Goal: Transaction & Acquisition: Purchase product/service

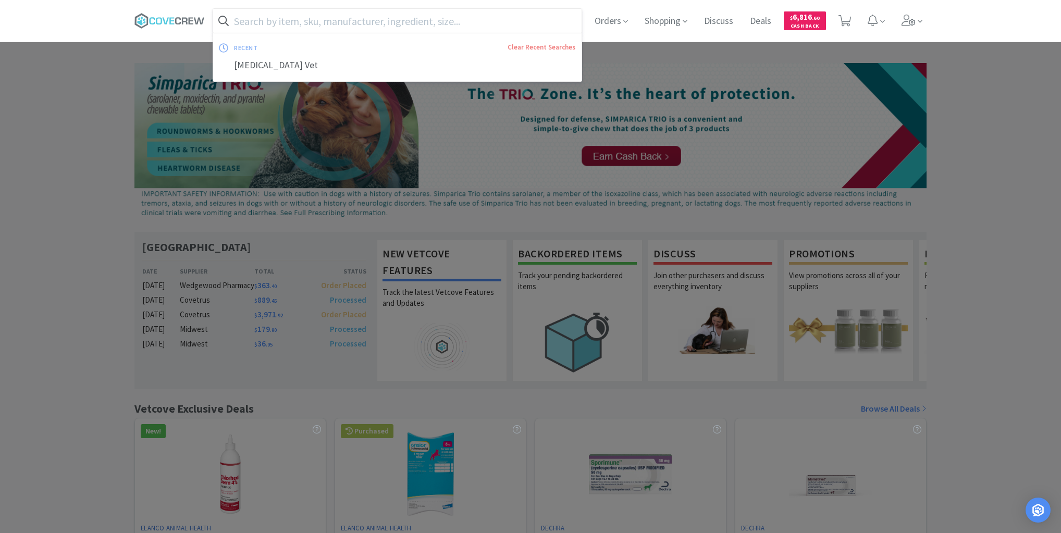
click at [434, 16] on input "text" at bounding box center [397, 21] width 368 height 24
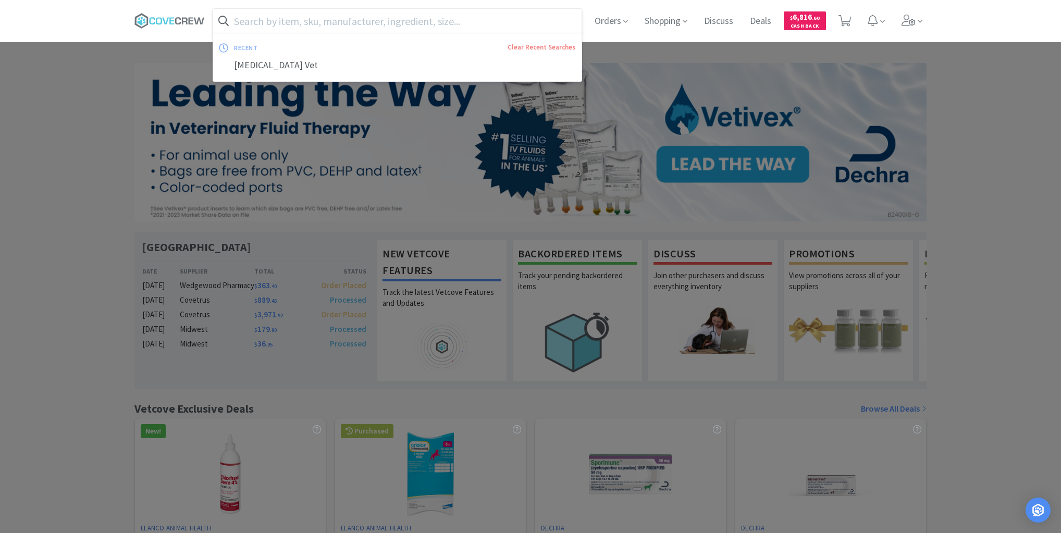
click at [429, 20] on input "text" at bounding box center [397, 21] width 368 height 24
paste input "0.45% saline"
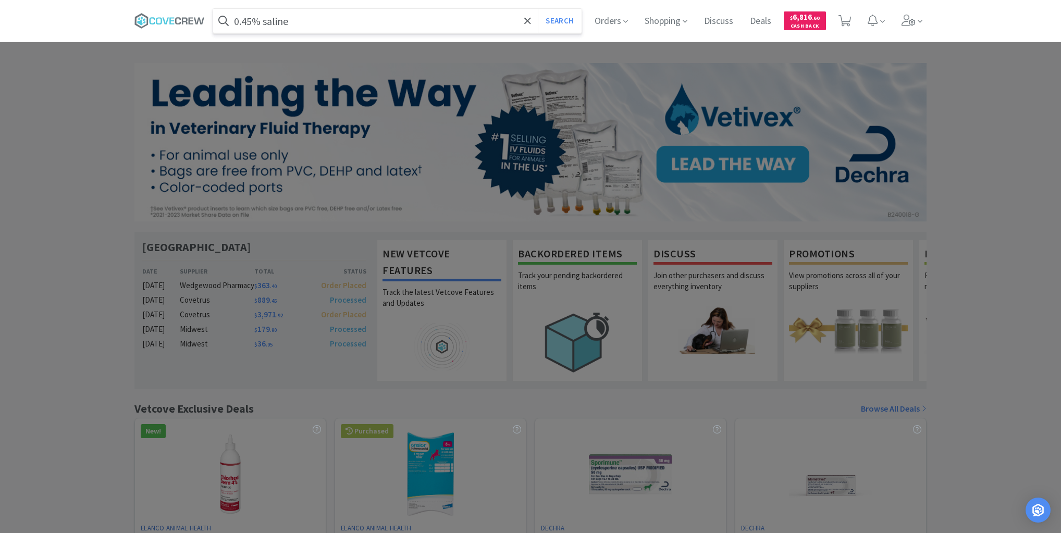
click at [538, 9] on button "Search" at bounding box center [559, 21] width 43 height 24
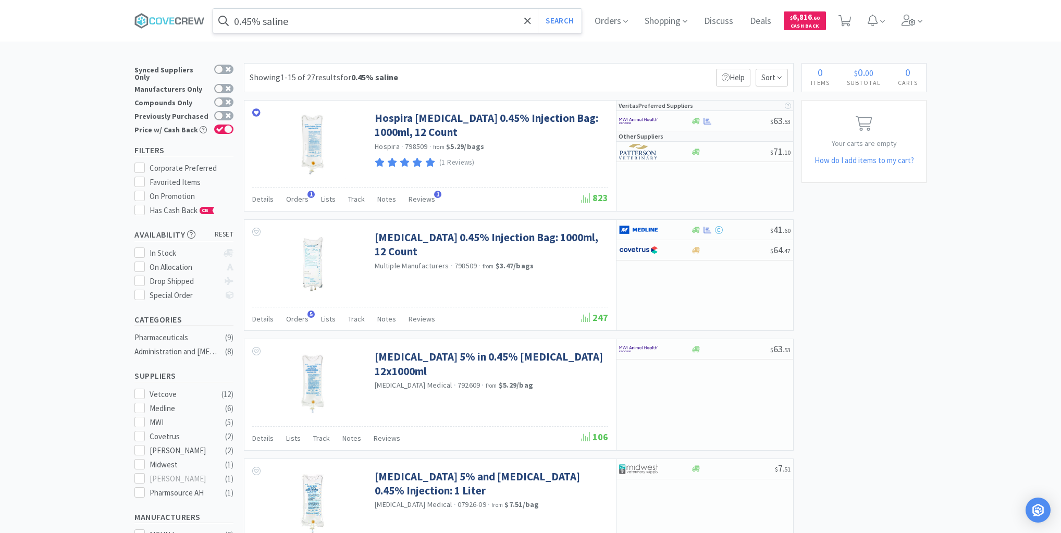
click at [342, 17] on input "0.45% saline" at bounding box center [397, 21] width 368 height 24
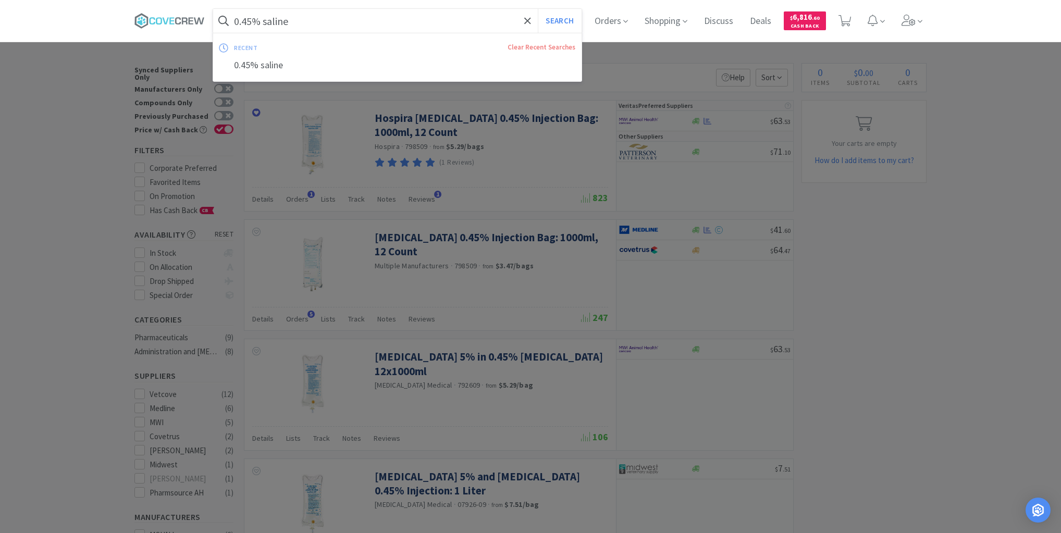
paste input "00.02013.2"
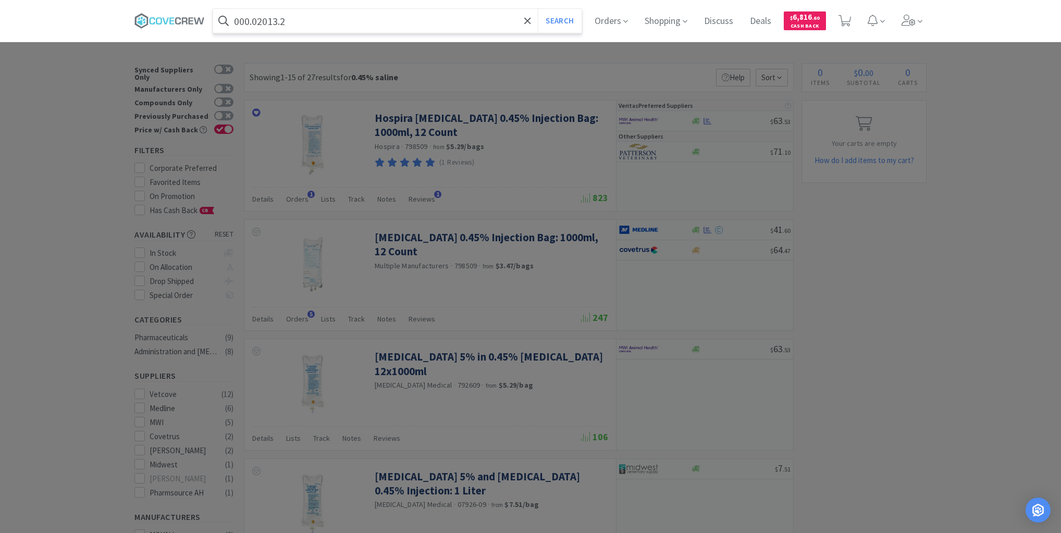
click at [538, 9] on button "Search" at bounding box center [559, 21] width 43 height 24
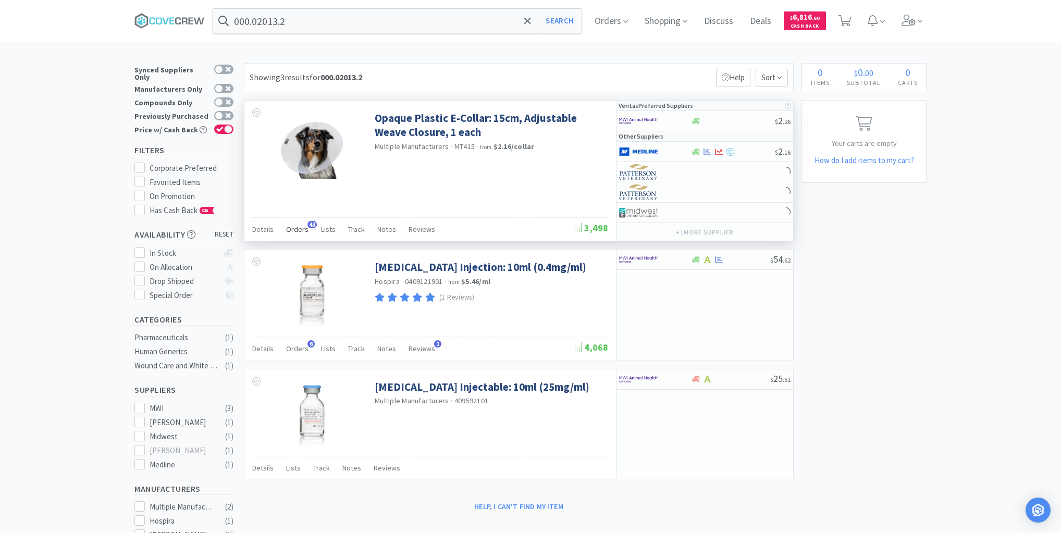
click at [295, 228] on span "Orders" at bounding box center [297, 229] width 22 height 9
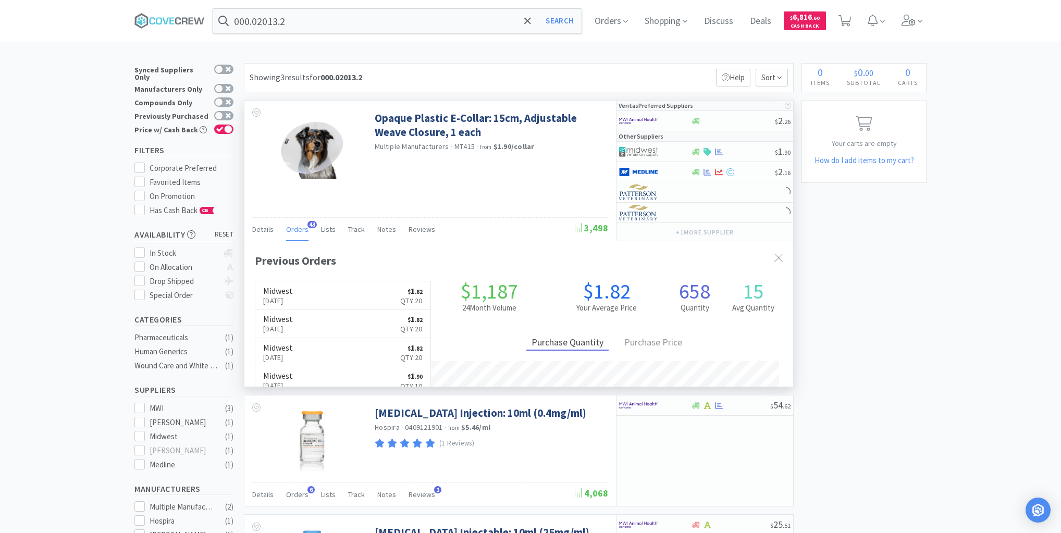
scroll to position [279, 549]
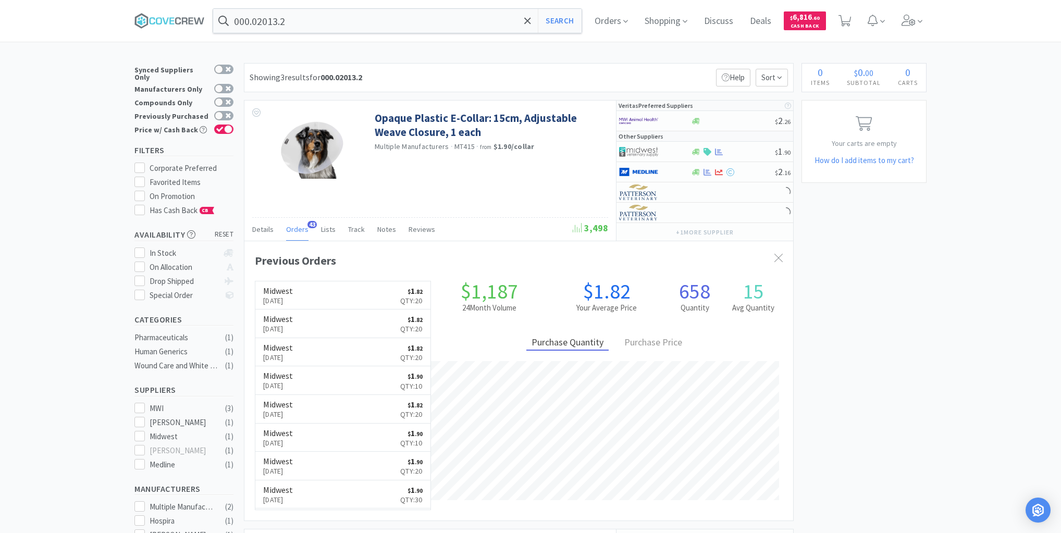
click at [293, 290] on h6 "Midwest" at bounding box center [278, 291] width 30 height 8
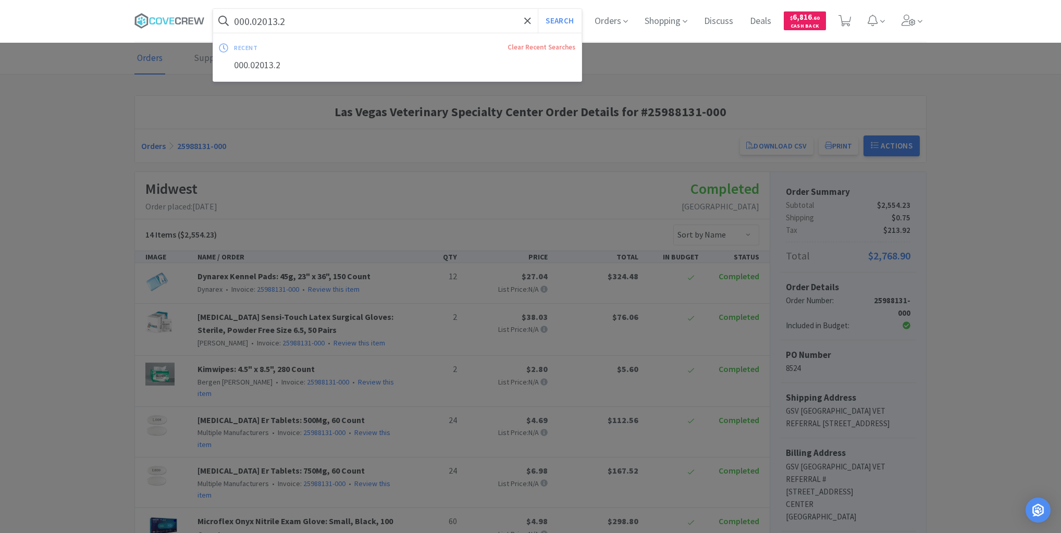
click at [388, 19] on input "000.02013.2" at bounding box center [397, 21] width 368 height 24
paste input "UTD4008Z"
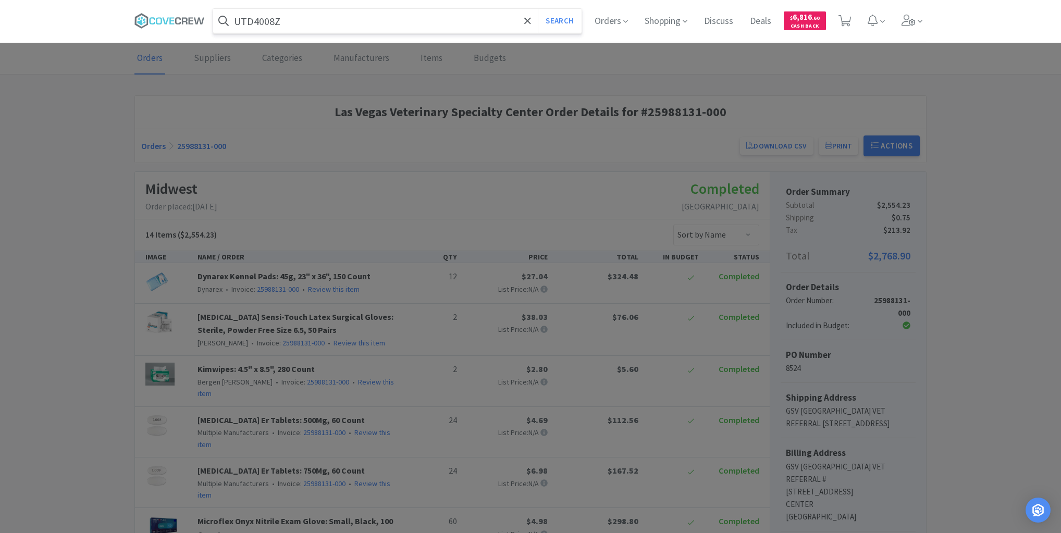
click at [538, 9] on button "Search" at bounding box center [559, 21] width 43 height 24
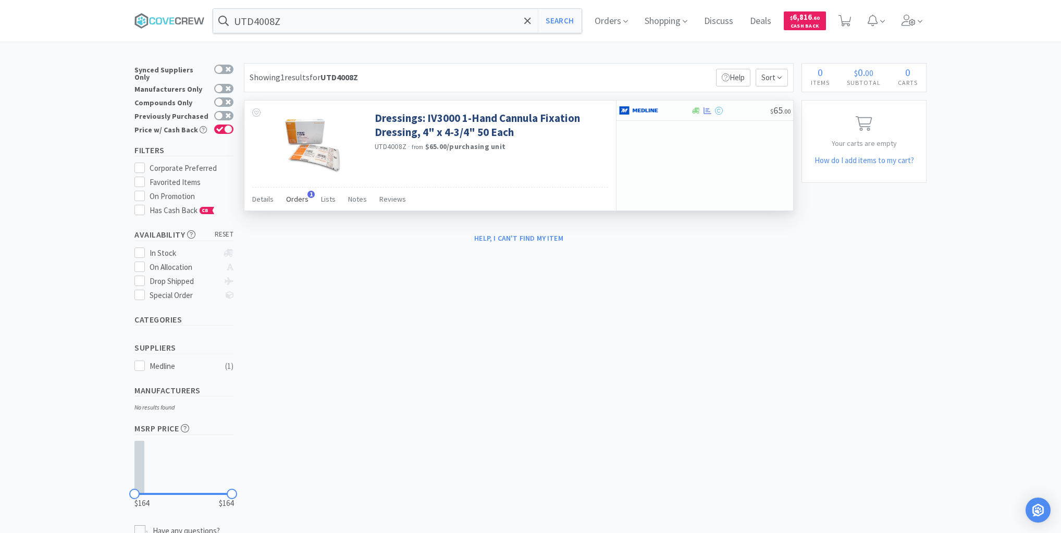
click at [300, 196] on span "Orders" at bounding box center [297, 198] width 22 height 9
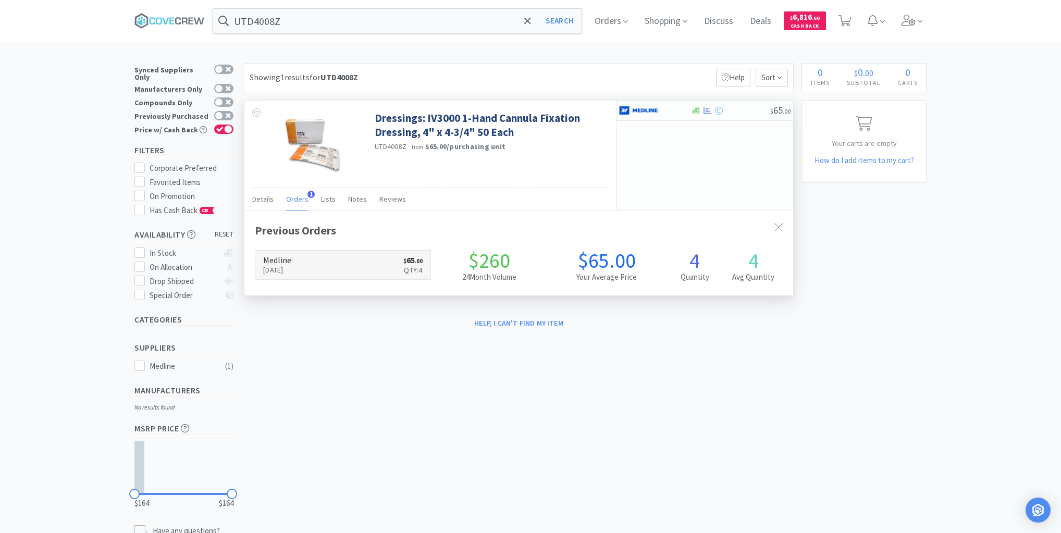
scroll to position [269, 549]
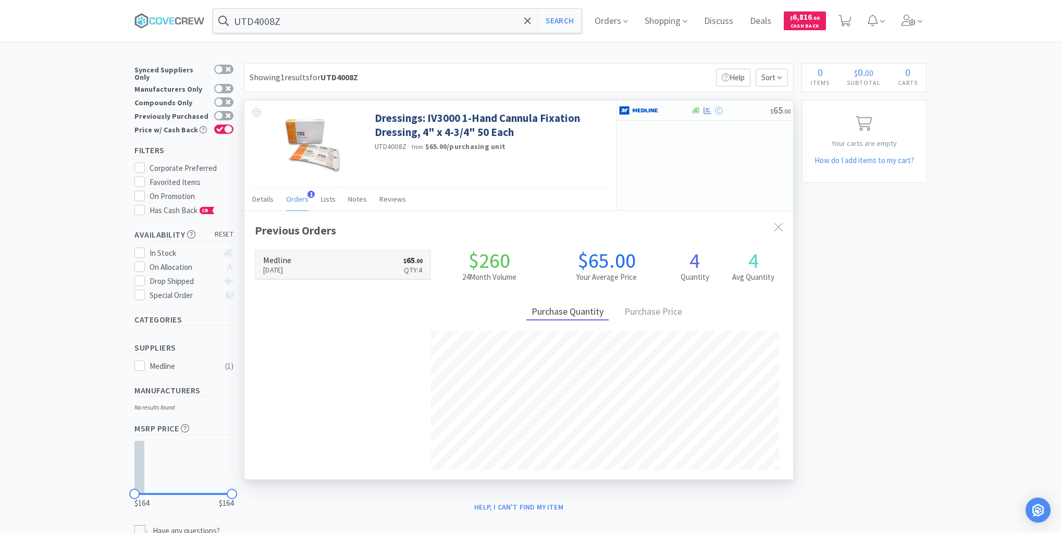
click at [326, 263] on link "Medline [DATE] $ 65 . 00 Qty: 4" at bounding box center [342, 265] width 175 height 29
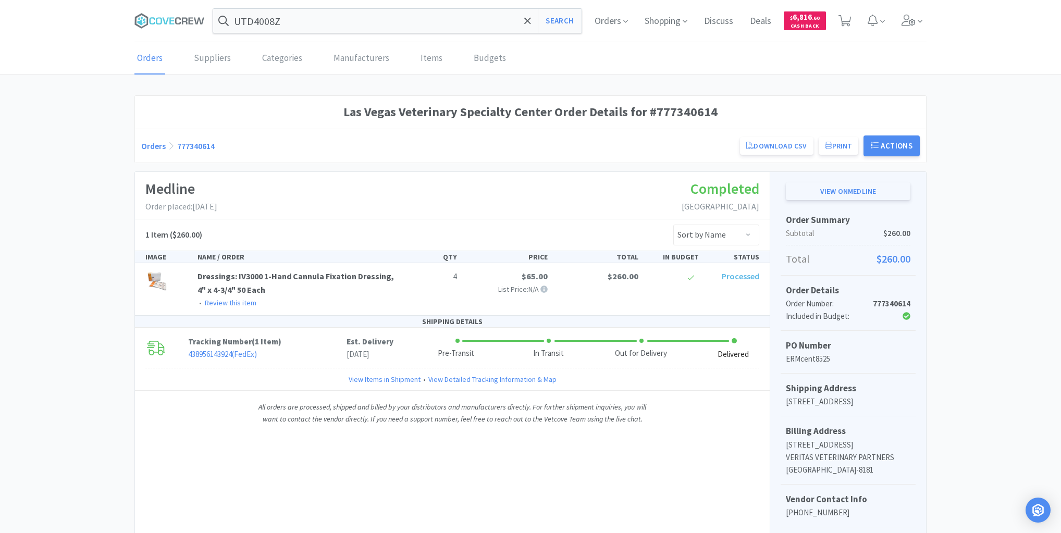
click at [847, 189] on link "View on Medline" at bounding box center [848, 191] width 125 height 18
click at [207, 352] on link "438956143924 ( FedEx )" at bounding box center [222, 354] width 69 height 10
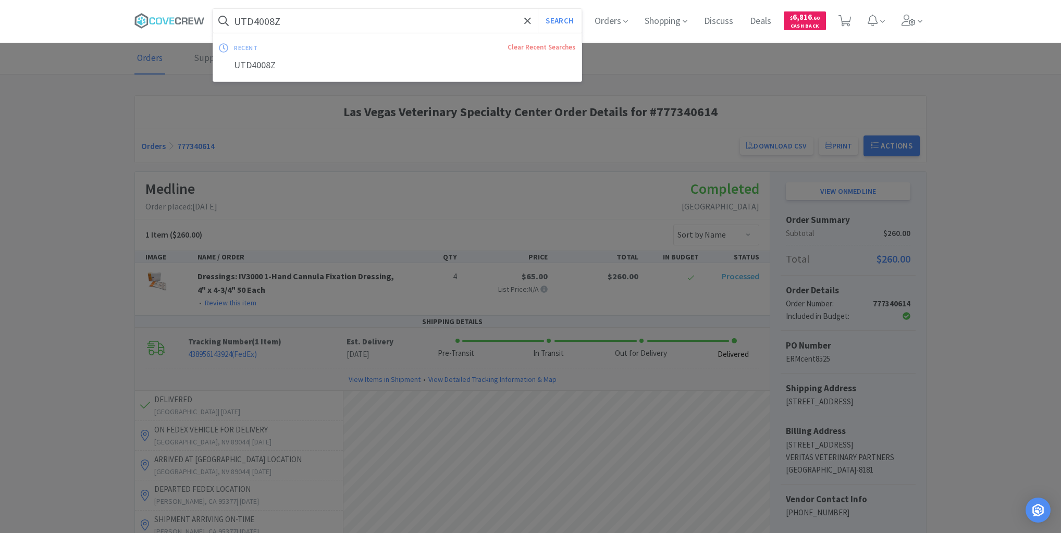
click at [311, 17] on input "UTD4008Z" at bounding box center [397, 21] width 368 height 24
paste input "818125"
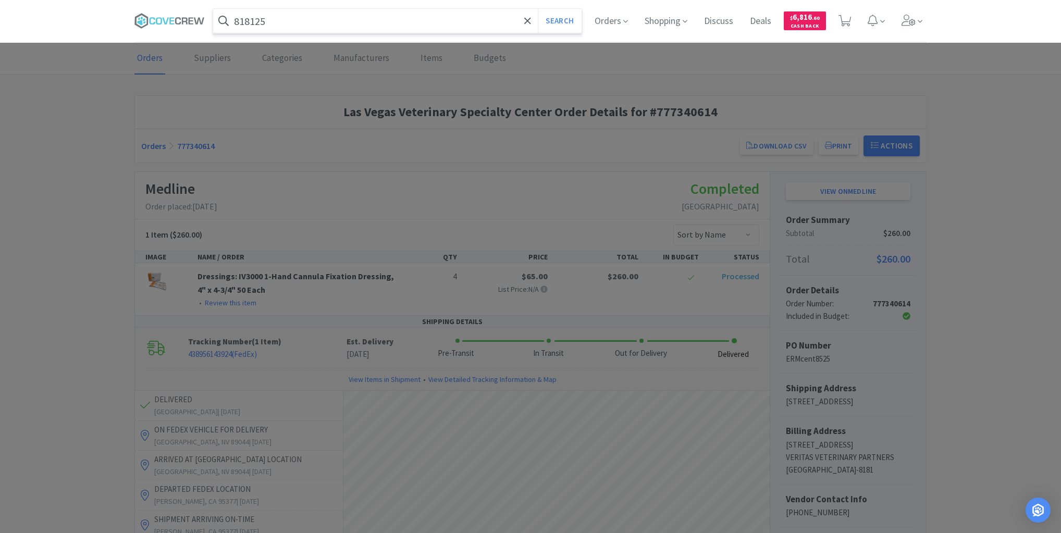
click at [538, 9] on button "Search" at bounding box center [559, 21] width 43 height 24
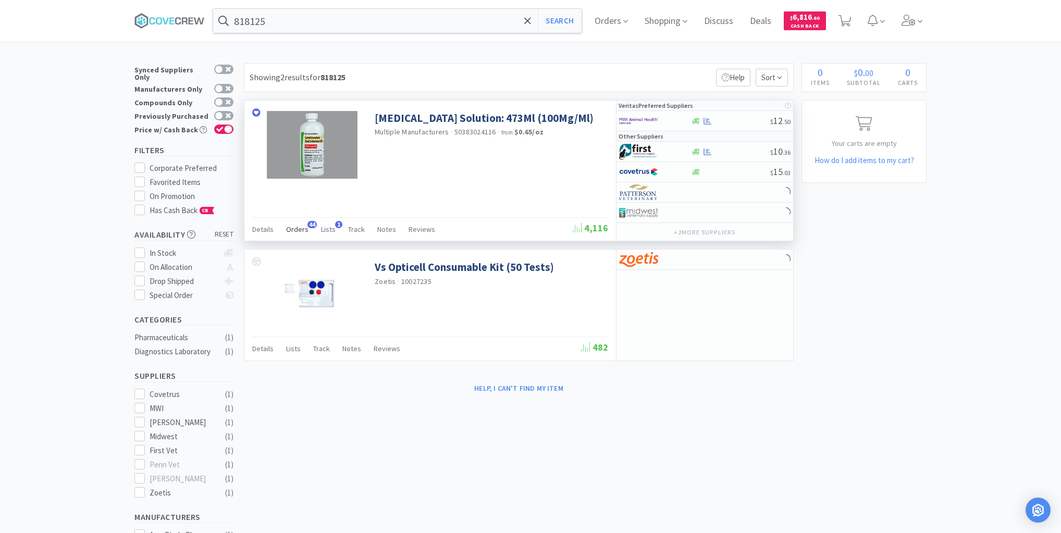
click at [296, 227] on span "Orders" at bounding box center [297, 229] width 22 height 9
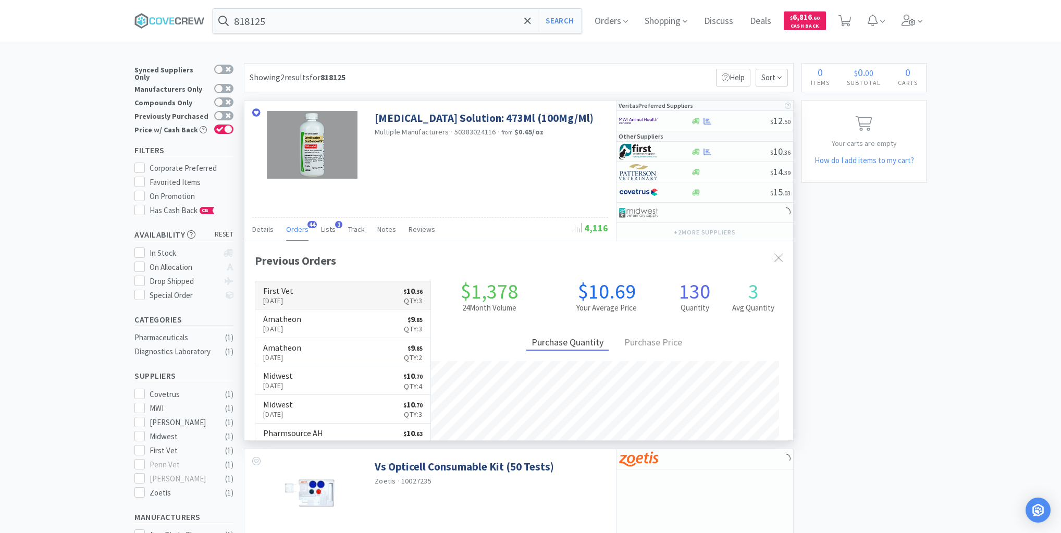
scroll to position [279, 549]
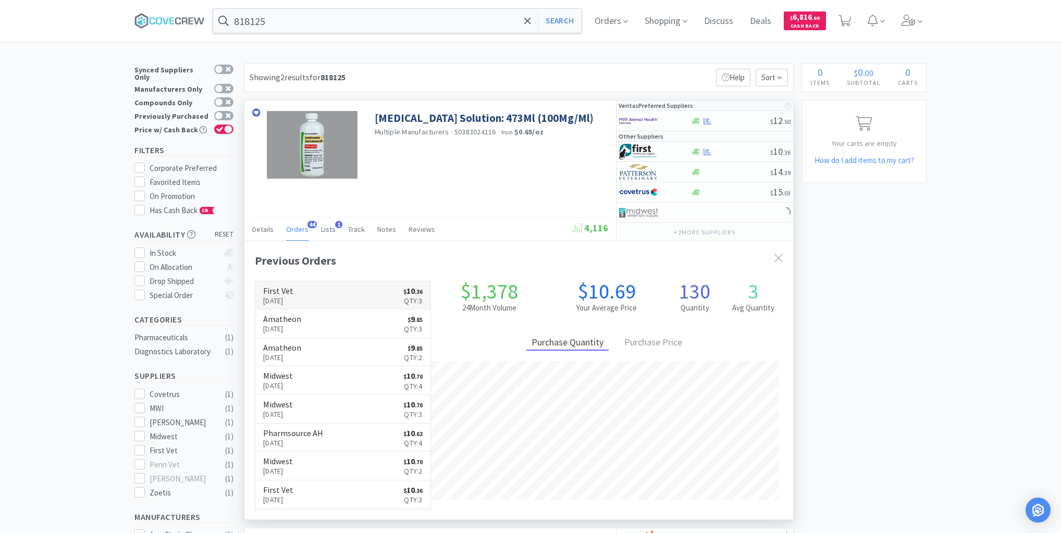
click at [329, 284] on link "First Vet [DATE] $ 10 . 36 Qty: 3" at bounding box center [342, 295] width 175 height 29
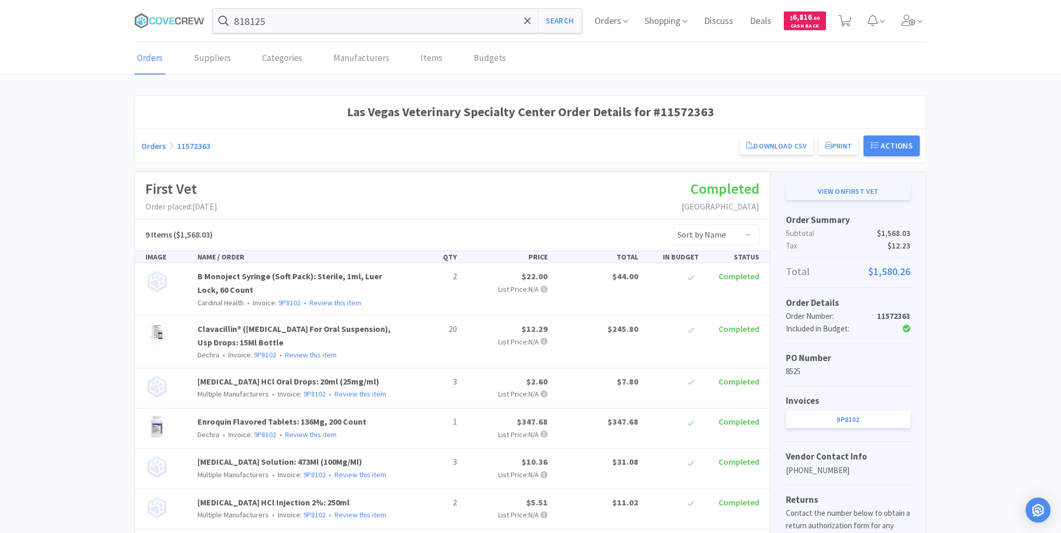
click at [873, 189] on link "View on First Vet" at bounding box center [848, 191] width 125 height 18
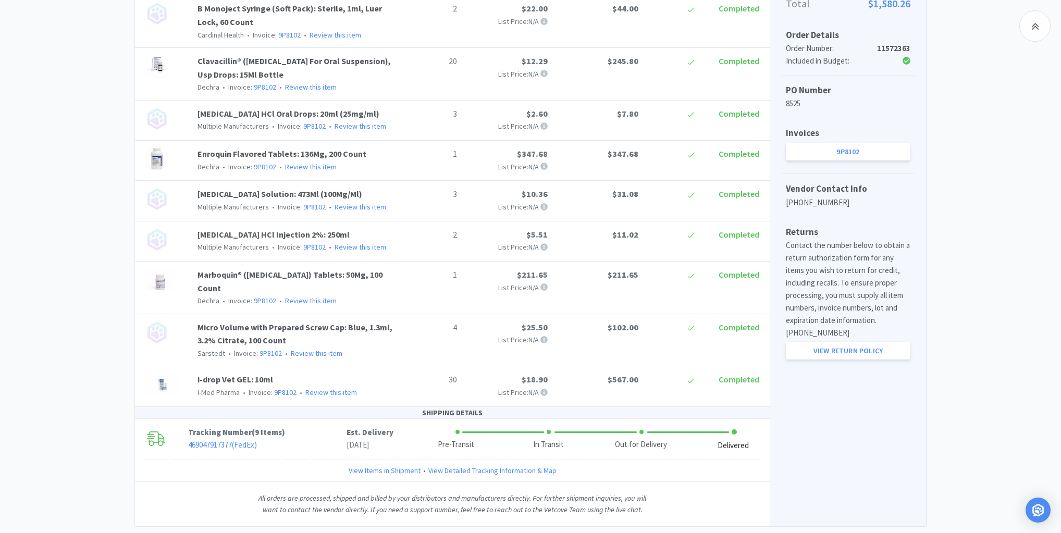
scroll to position [278, 0]
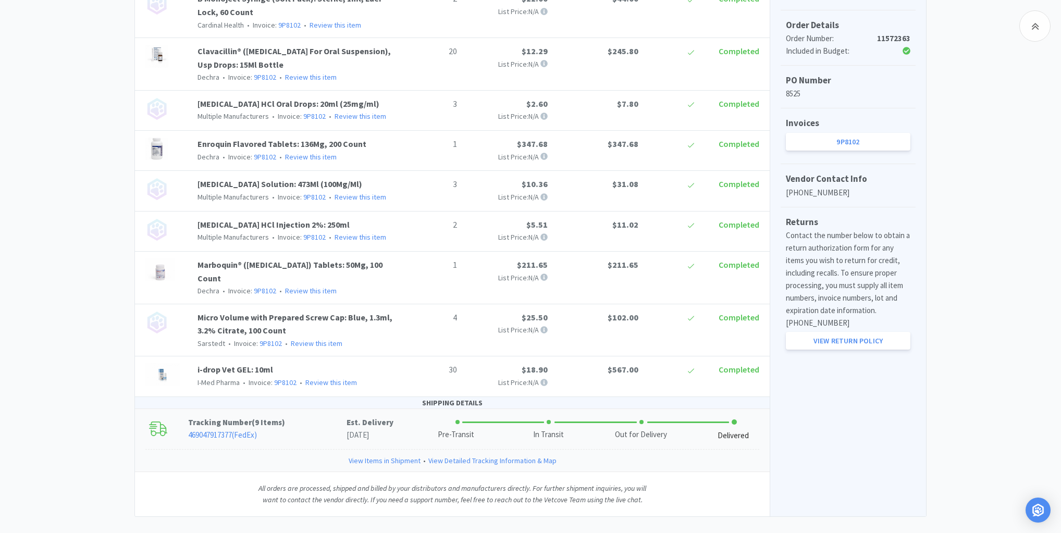
click at [227, 430] on link "469047917377 ( FedEx )" at bounding box center [222, 435] width 69 height 10
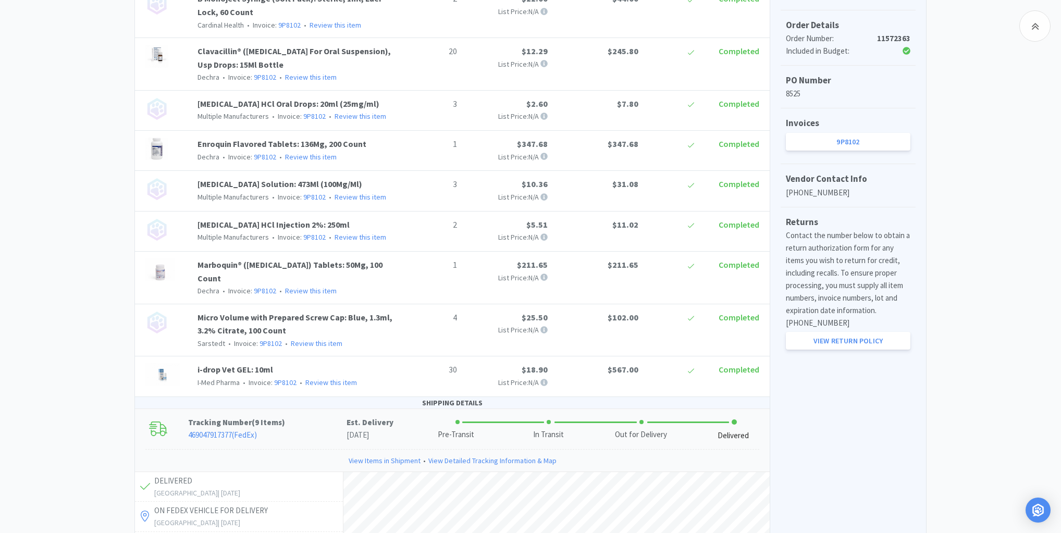
click at [387, 455] on link "View Items in Shipment" at bounding box center [385, 460] width 72 height 11
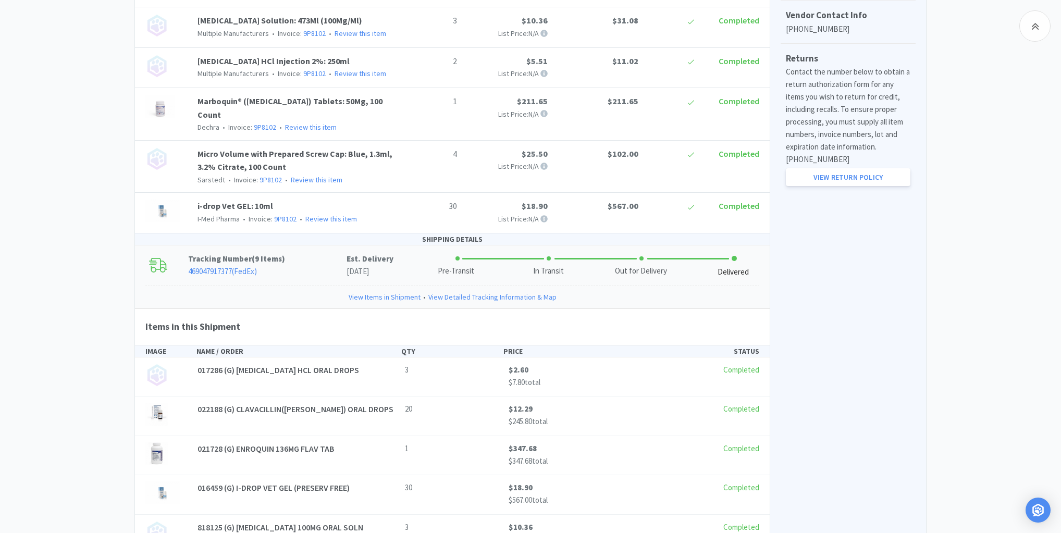
scroll to position [403, 0]
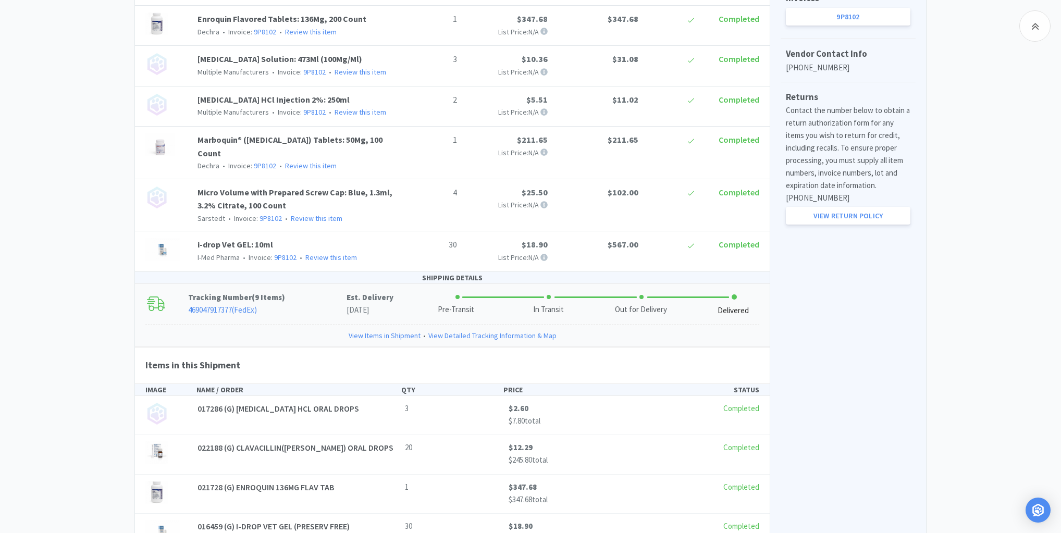
click at [31, 226] on div "Las Vegas Veterinary Specialty Center Order Details for #11572363 Orders 115723…" at bounding box center [530, 243] width 1061 height 1101
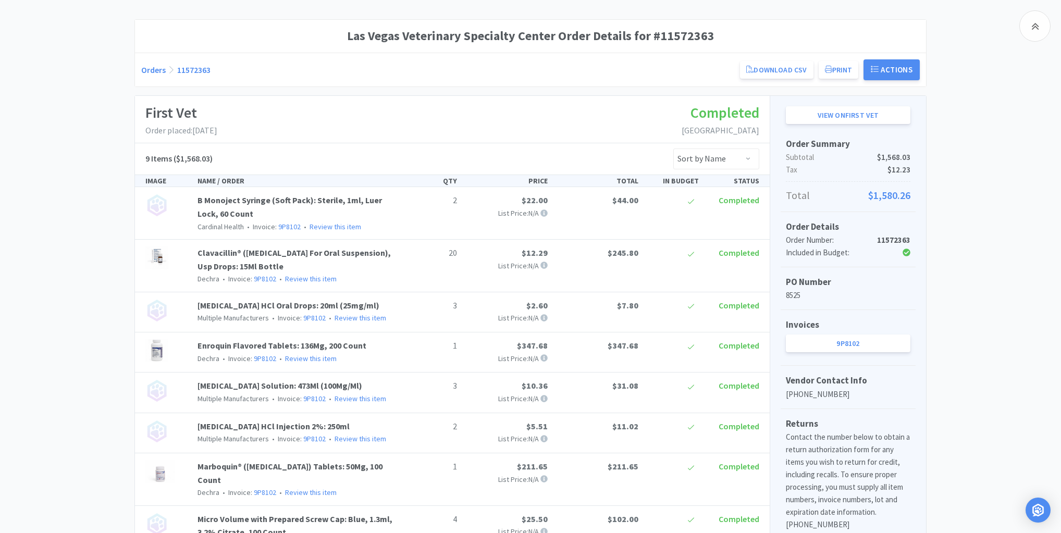
scroll to position [0, 0]
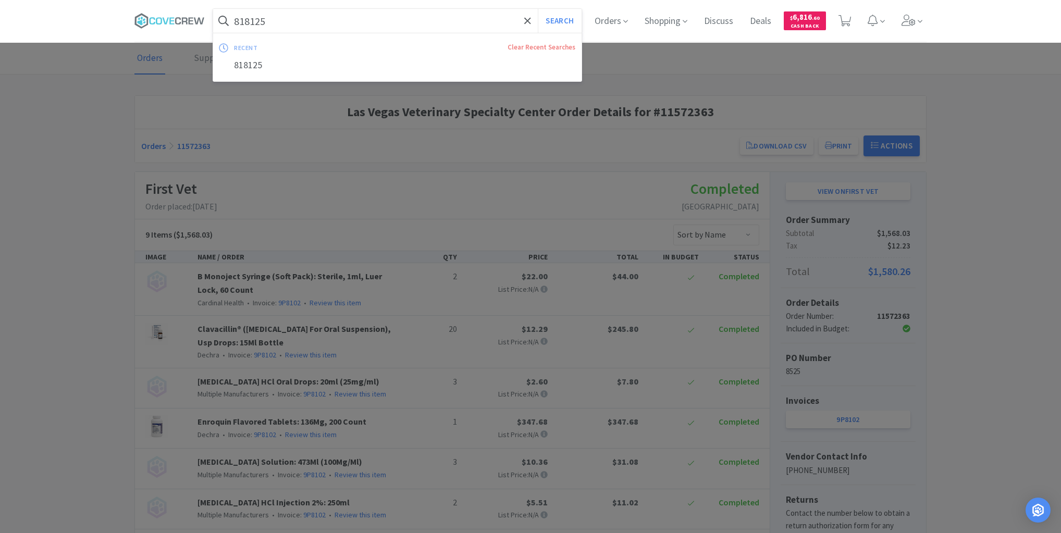
click at [380, 21] on input "818125" at bounding box center [397, 21] width 368 height 24
paste input "068459"
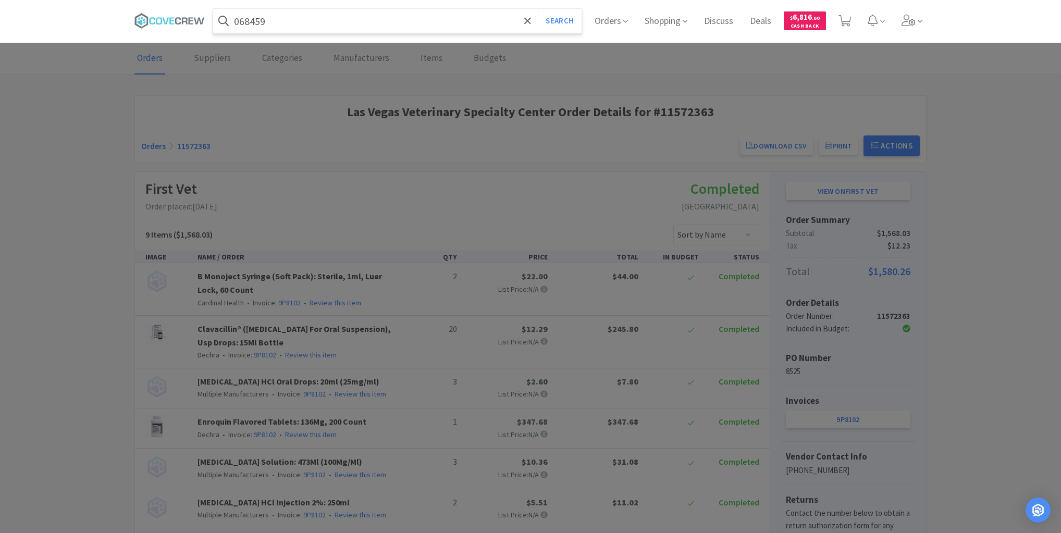
click at [538, 9] on button "Search" at bounding box center [559, 21] width 43 height 24
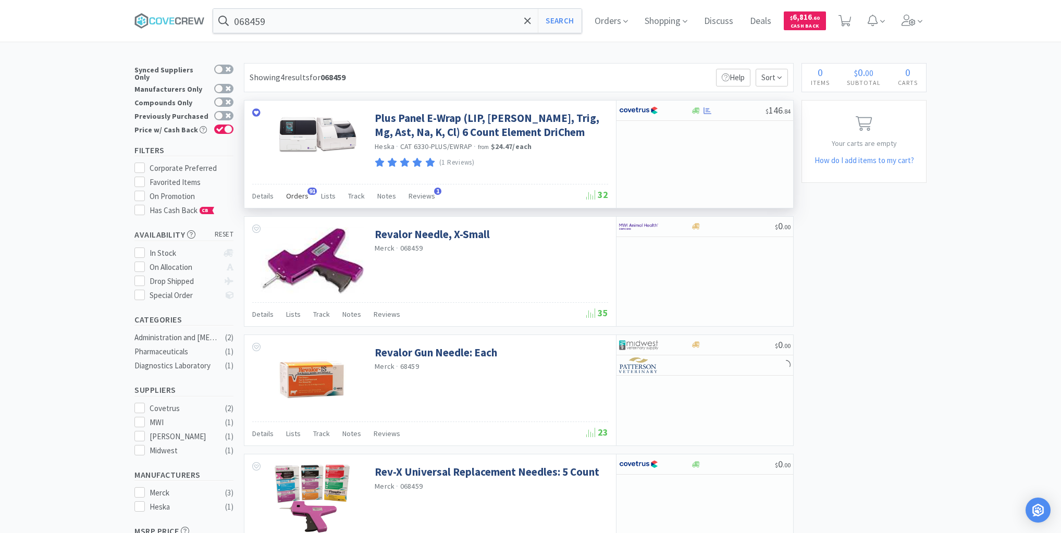
click at [298, 197] on span "Orders" at bounding box center [297, 195] width 22 height 9
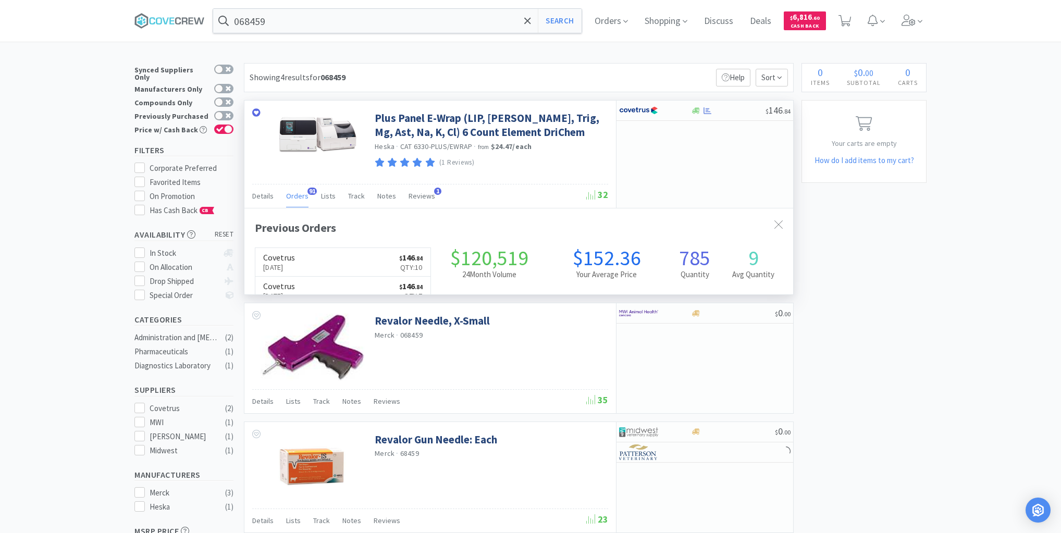
scroll to position [279, 549]
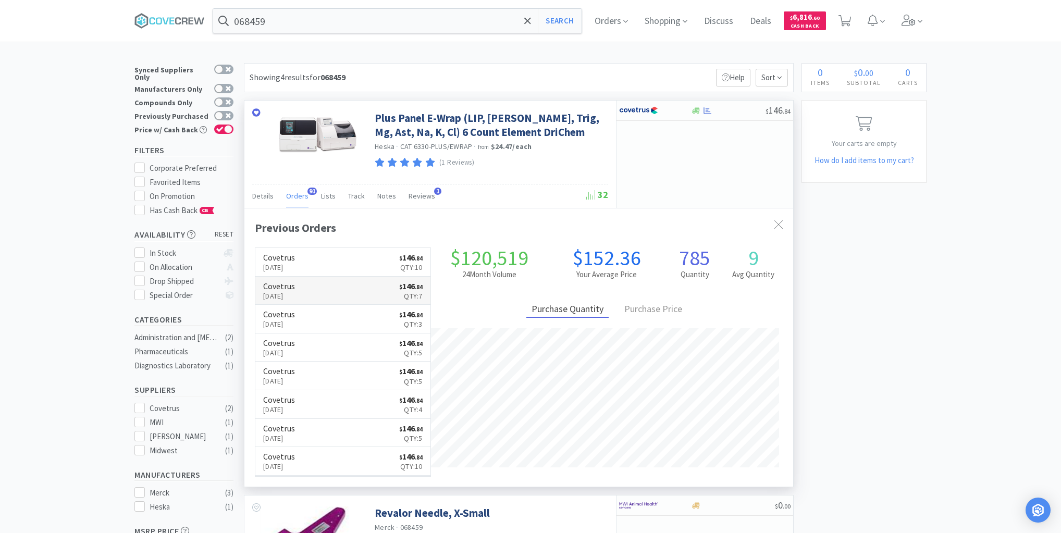
click at [339, 291] on link "Covetrus [DATE] $ 146 . 84 Qty: 7" at bounding box center [342, 291] width 175 height 29
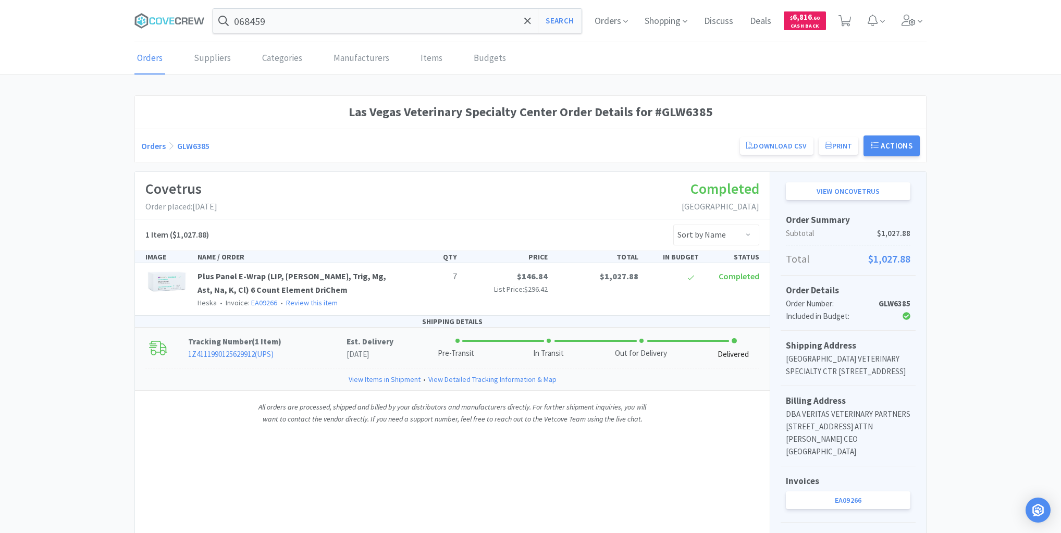
click at [240, 352] on link "1Z4111990125629912 ( UPS )" at bounding box center [230, 354] width 85 height 10
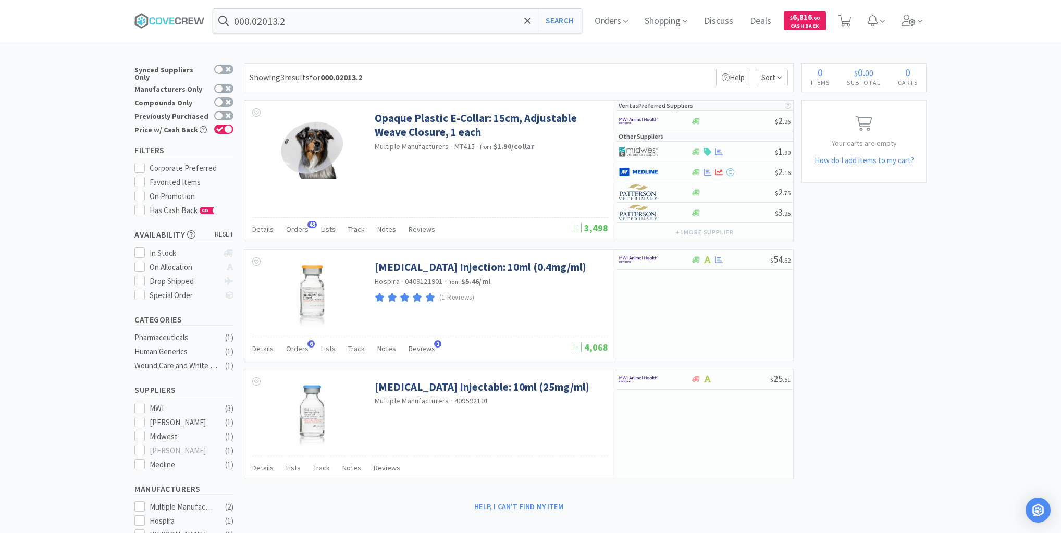
type input "0.45% saline"
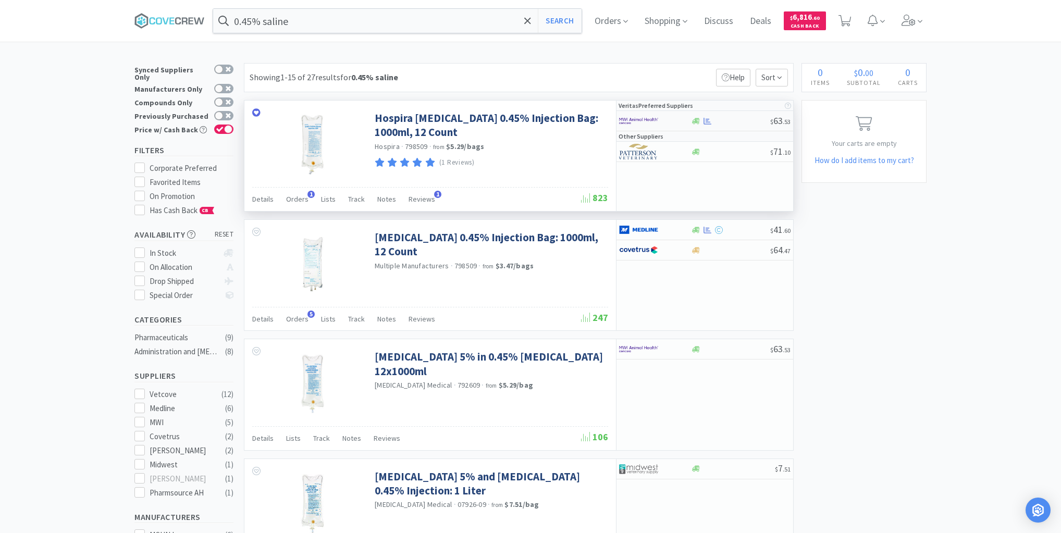
click at [727, 114] on div "$ 63 . 53" at bounding box center [704, 121] width 177 height 20
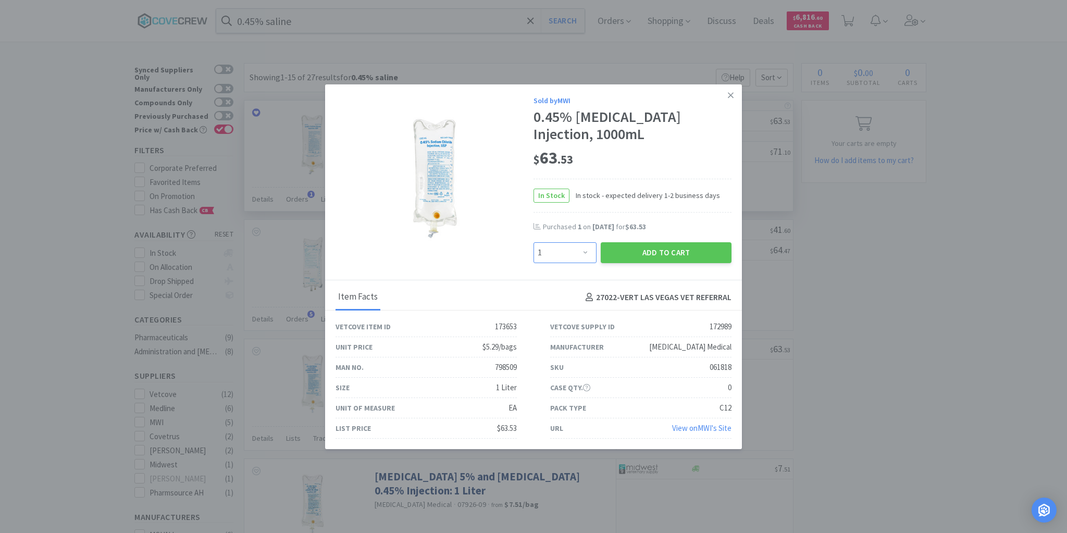
click at [585, 254] on select "Enter Quantity 1 2 3 4 5 6 7 8 9 10 11 12 13 14 15 16 17 18 19 20 Enter Quantity" at bounding box center [565, 252] width 63 height 21
select select "3"
click at [534, 242] on select "Enter Quantity 1 2 3 4 5 6 7 8 9 10 11 12 13 14 15 16 17 18 19 20 Enter Quantity" at bounding box center [565, 252] width 63 height 21
click at [661, 254] on button "Add to Cart" at bounding box center [666, 252] width 131 height 21
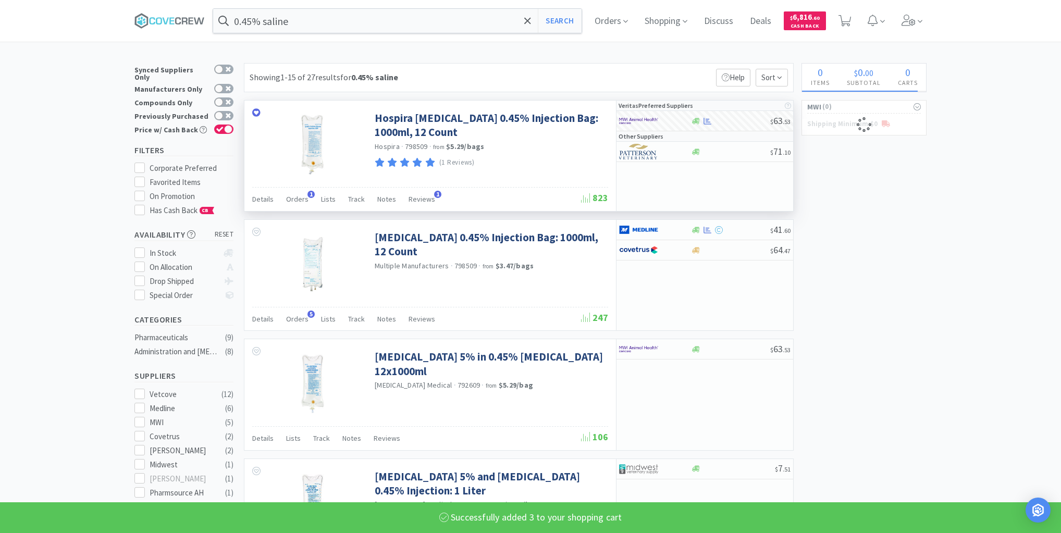
select select "3"
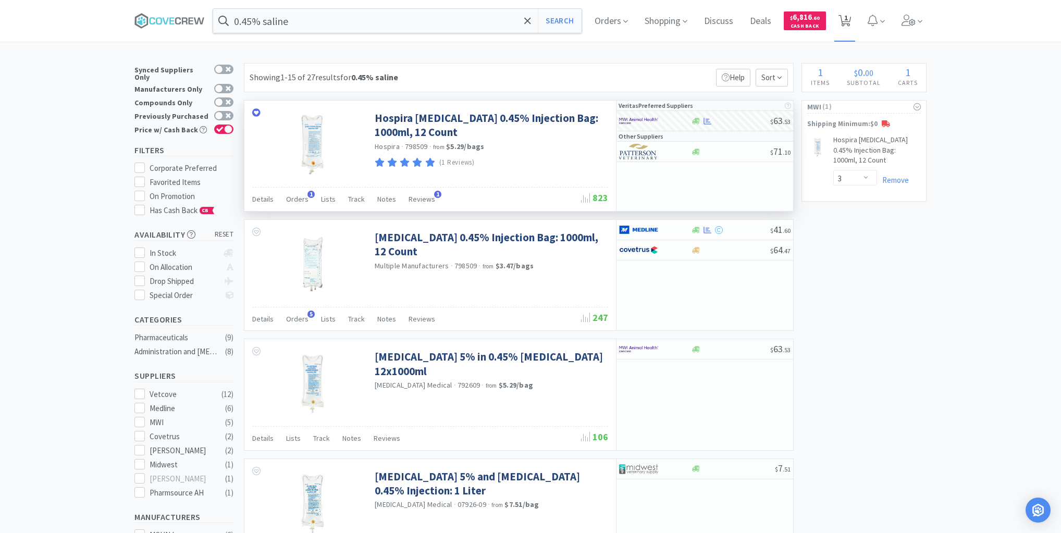
click at [846, 19] on span "1" at bounding box center [844, 21] width 13 height 15
select select "3"
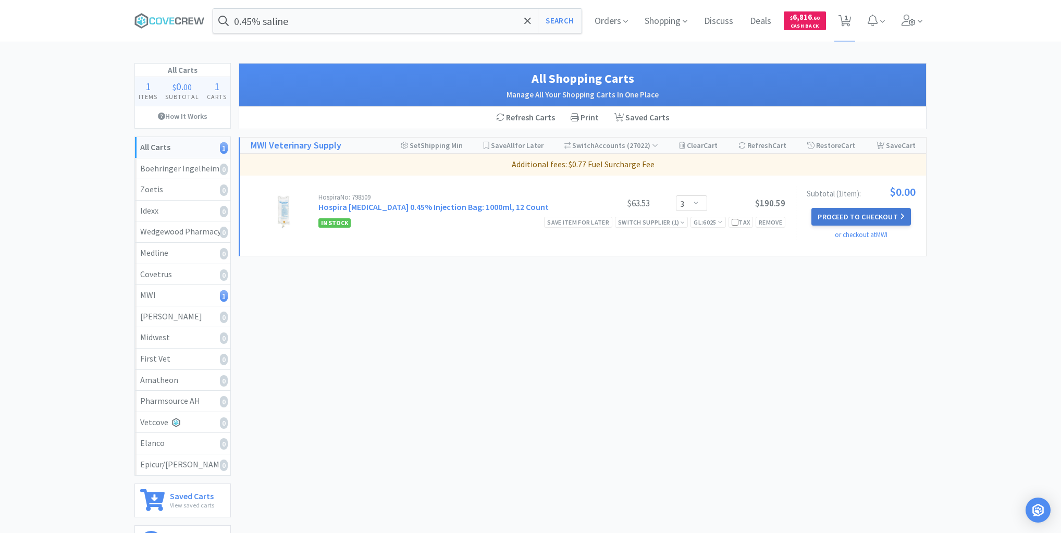
click at [852, 215] on button "Proceed to Checkout" at bounding box center [860, 217] width 99 height 18
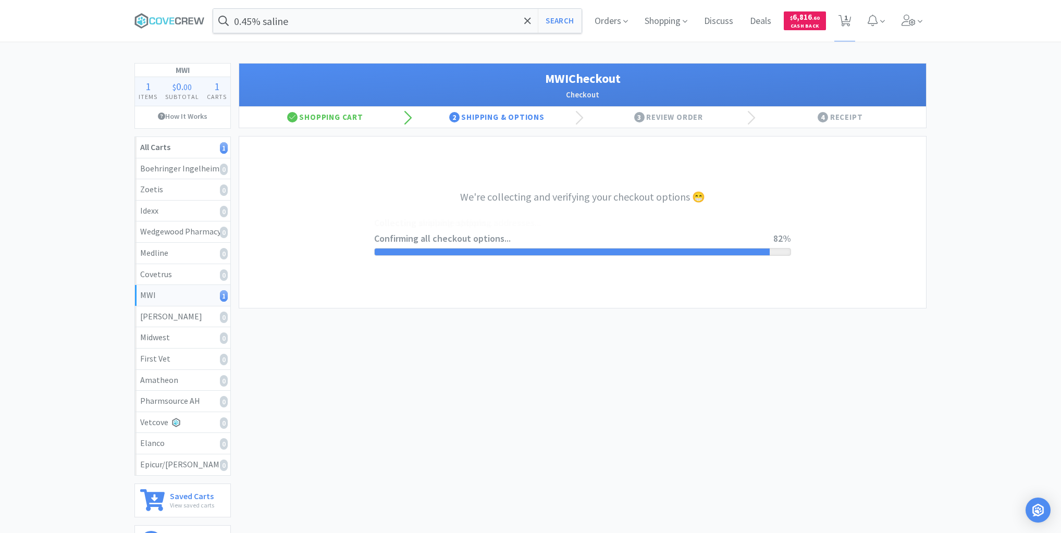
select select "STD_"
select select "FWS"
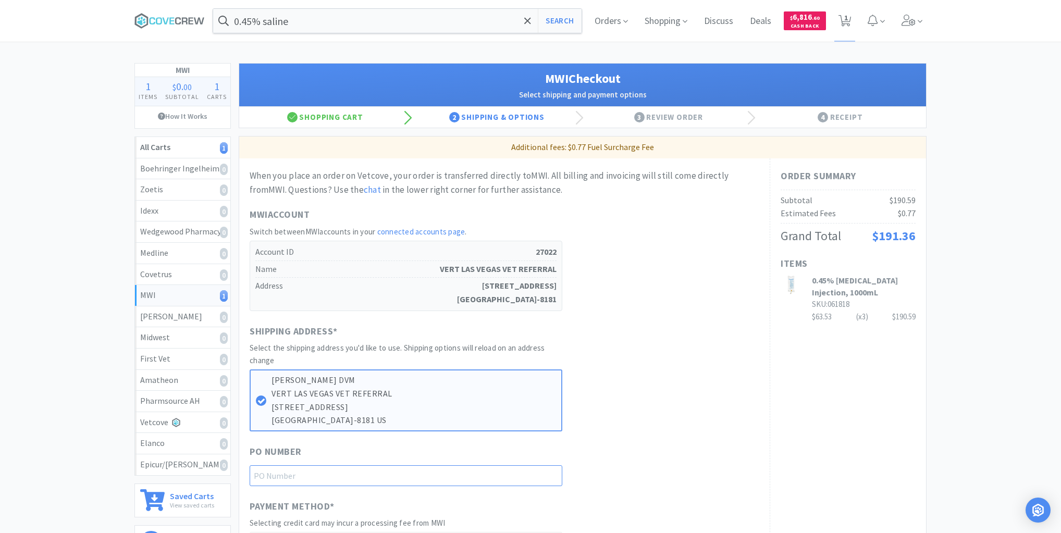
click at [552, 473] on input "text" at bounding box center [406, 475] width 313 height 21
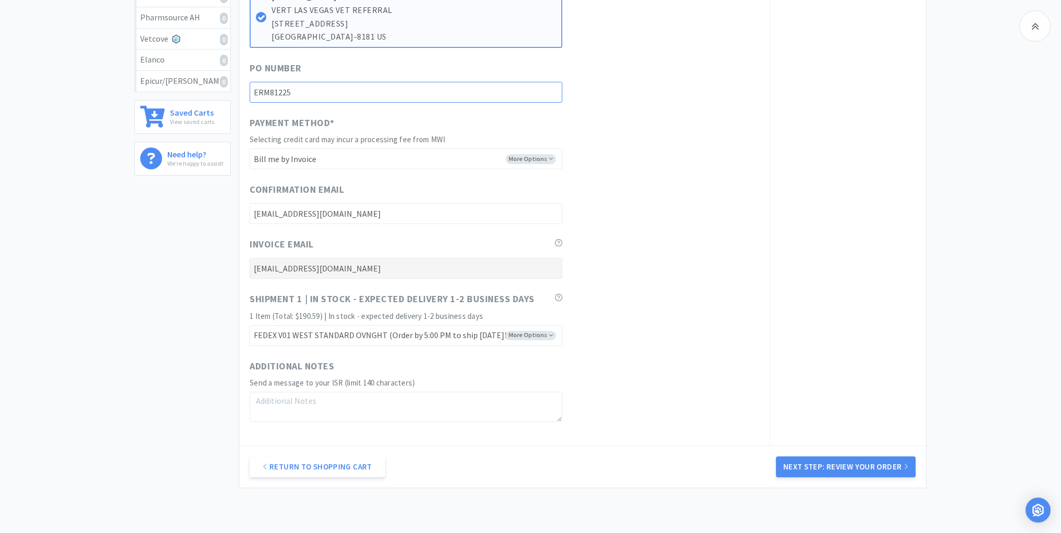
scroll to position [444, 0]
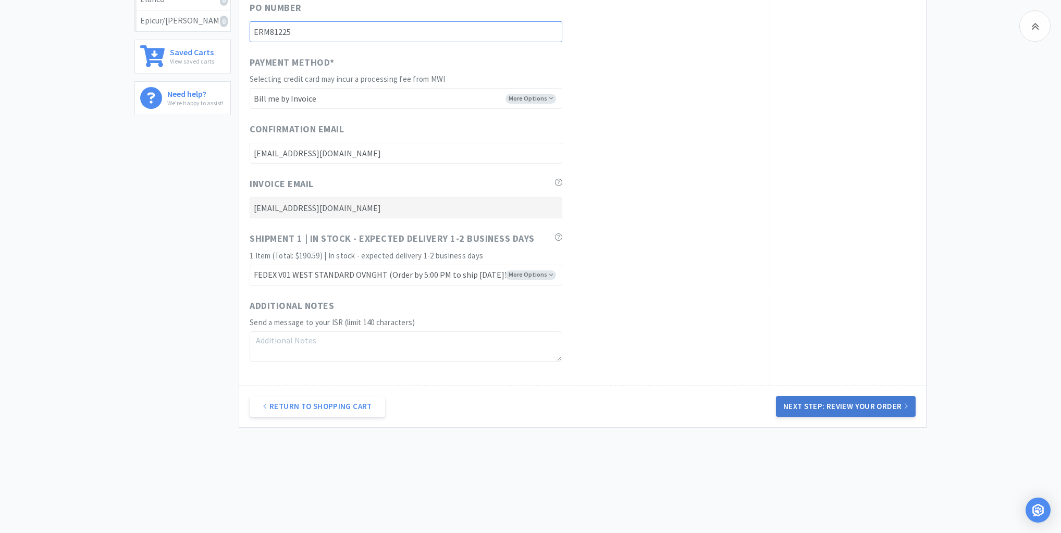
type input "ERM81225"
click at [824, 398] on button "Next Step: Review Your Order" at bounding box center [846, 406] width 140 height 21
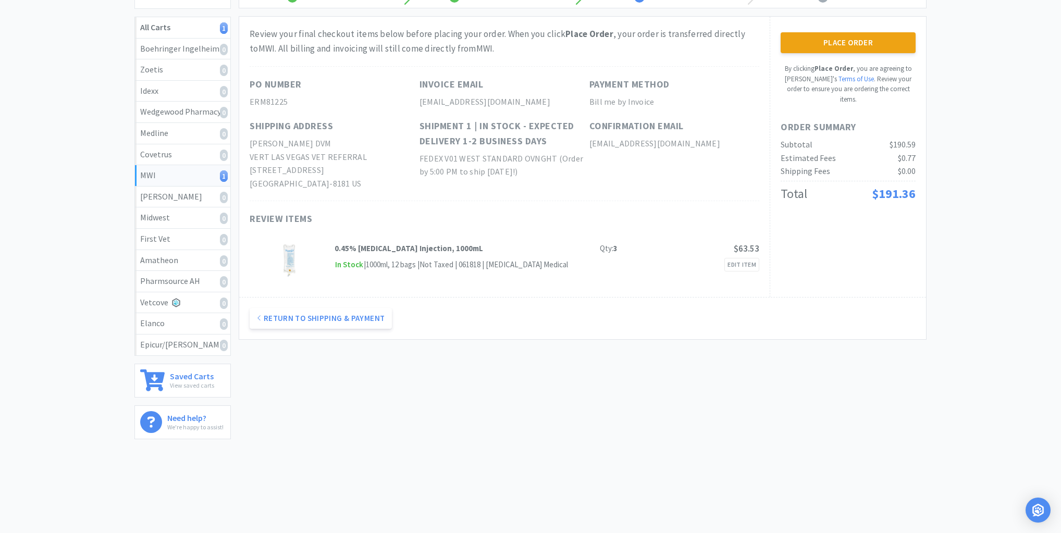
scroll to position [0, 0]
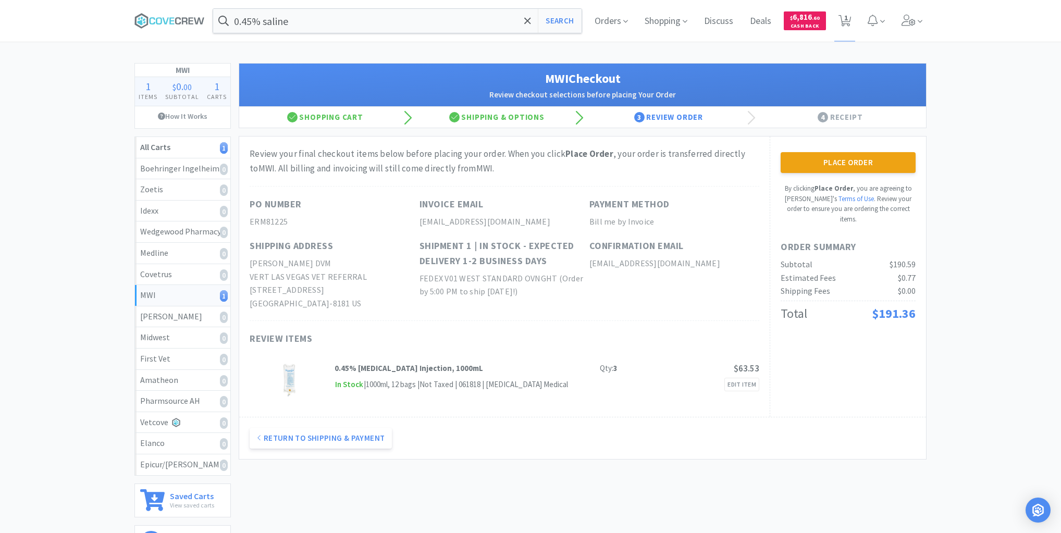
click at [840, 161] on button "Place Order" at bounding box center [847, 162] width 135 height 21
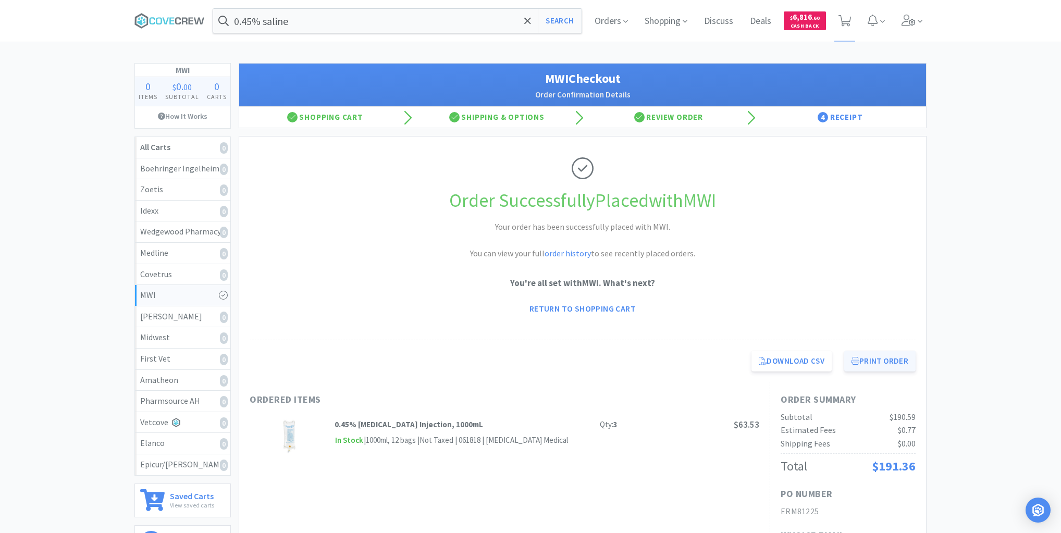
click at [888, 363] on button "Print Order" at bounding box center [879, 361] width 71 height 21
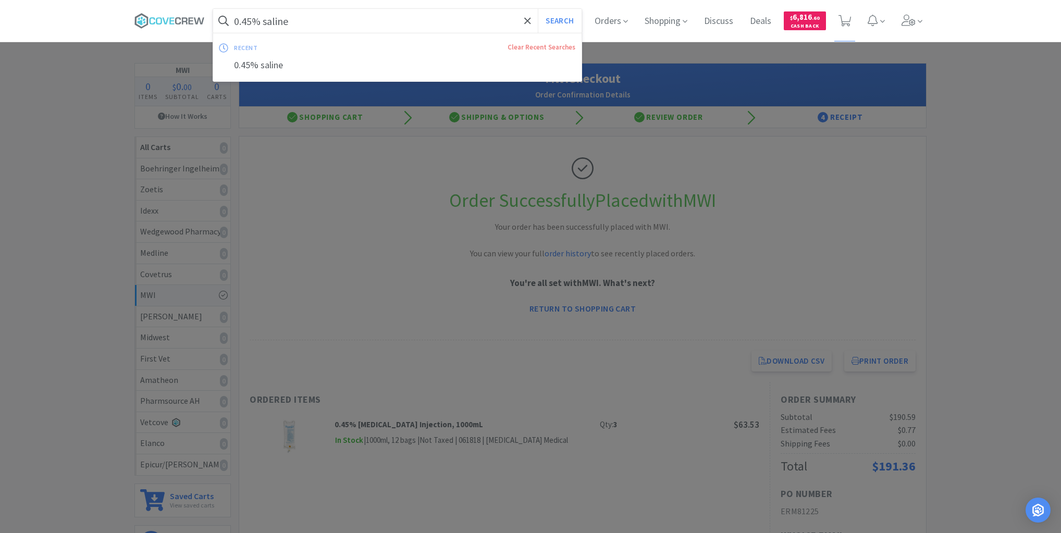
click at [392, 19] on input "0.45% saline" at bounding box center [397, 21] width 368 height 24
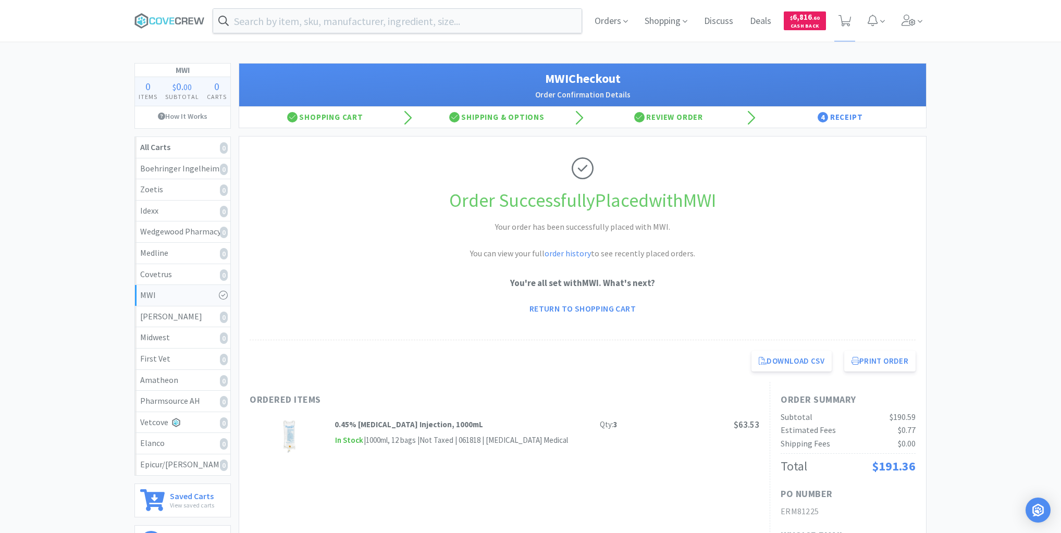
drag, startPoint x: 154, startPoint y: 25, endPoint x: 158, endPoint y: 8, distance: 17.2
click at [154, 21] on icon at bounding box center [169, 21] width 70 height 16
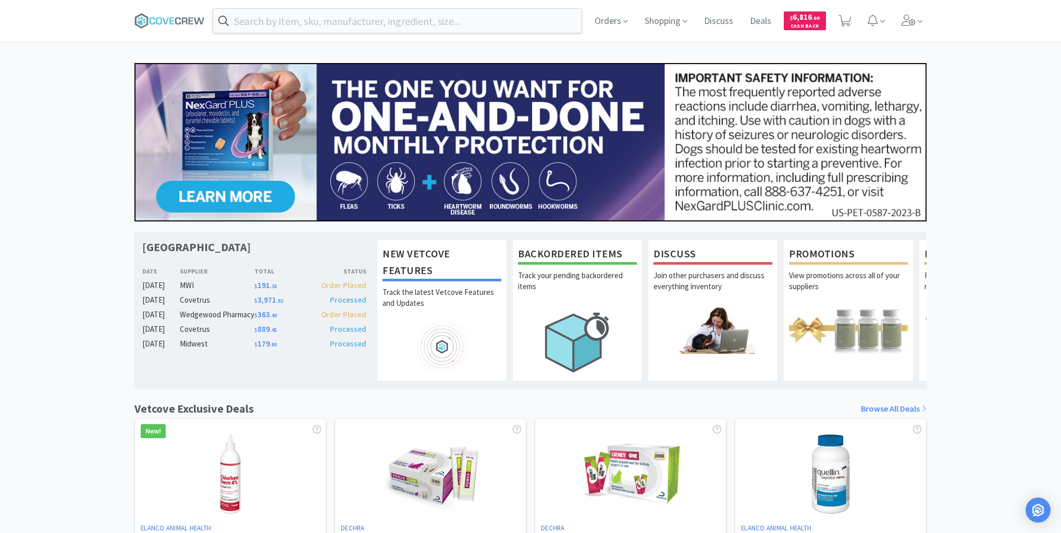
click at [16, 243] on div "Las Vegas Veterinary Specialty Center Date Supplier Total Status [DATE] MWI $ 1…" at bounding box center [530, 459] width 1061 height 793
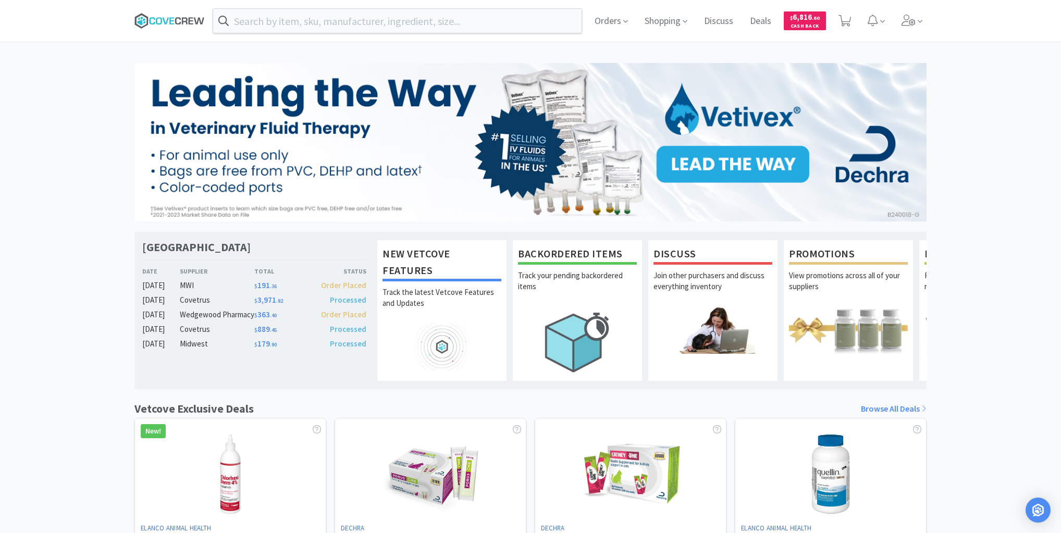
drag, startPoint x: 155, startPoint y: 14, endPoint x: 163, endPoint y: 26, distance: 14.3
click at [156, 14] on icon at bounding box center [169, 21] width 70 height 16
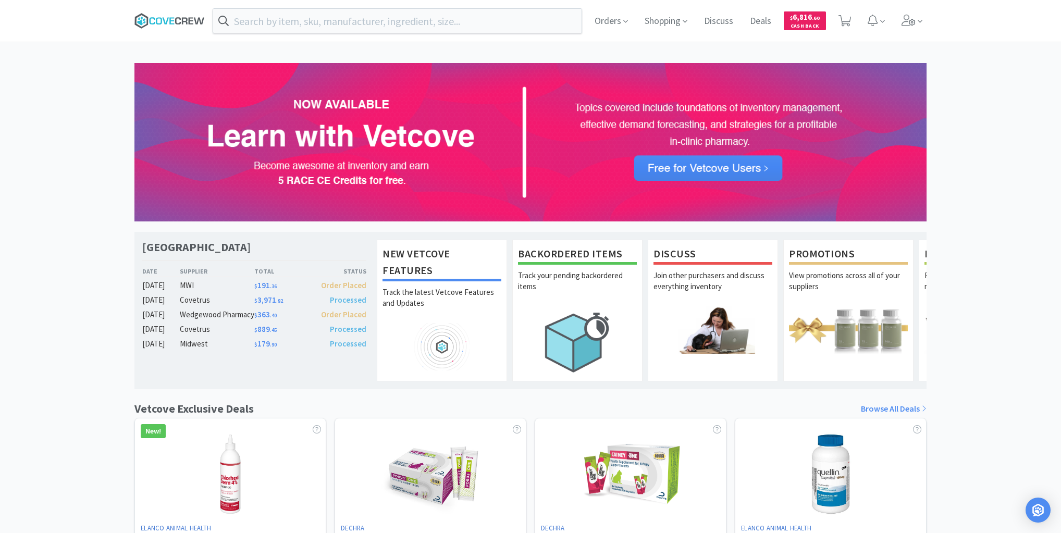
click at [179, 19] on icon at bounding box center [169, 21] width 70 height 16
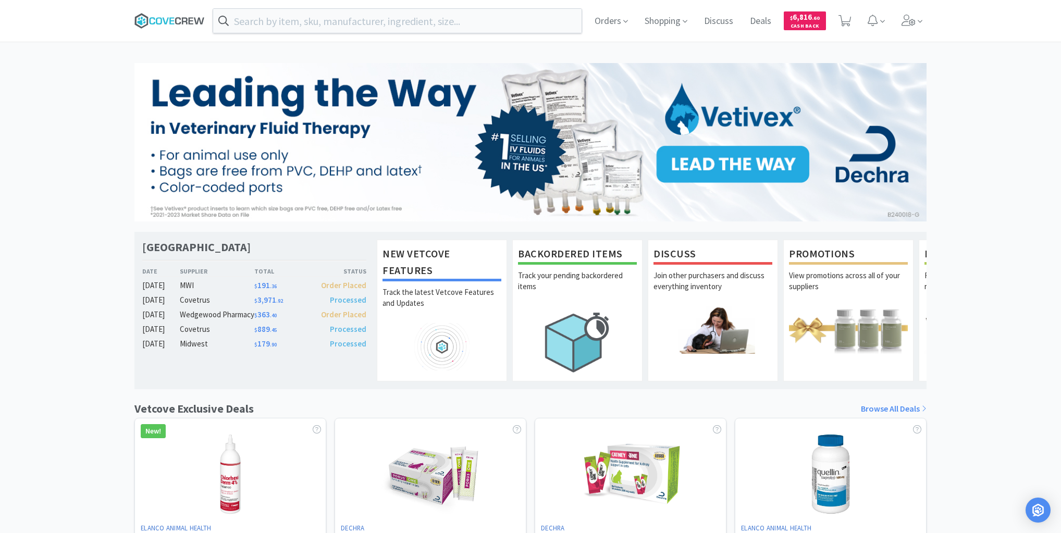
click at [166, 17] on icon at bounding box center [169, 21] width 70 height 16
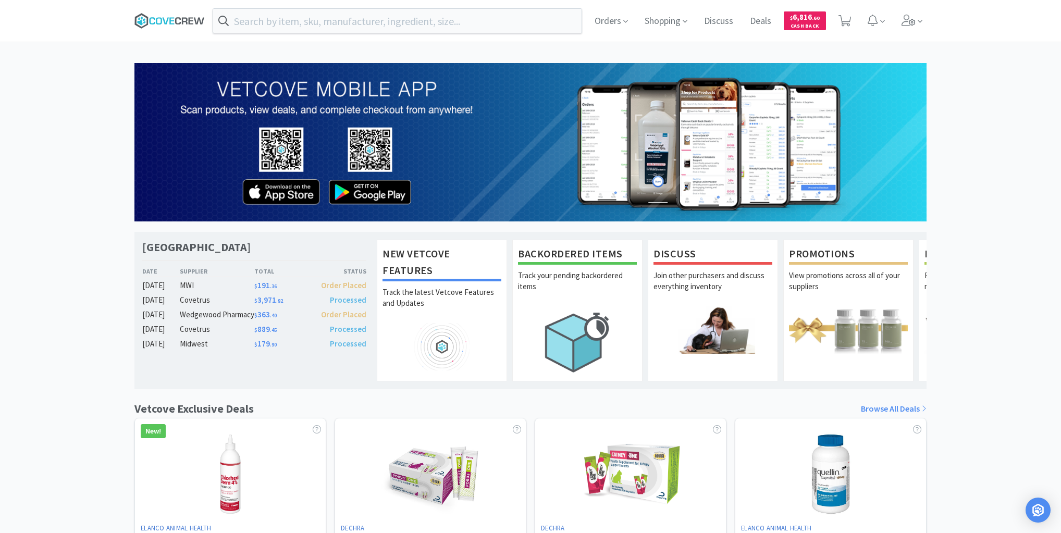
click at [187, 22] on icon at bounding box center [185, 20] width 6 height 7
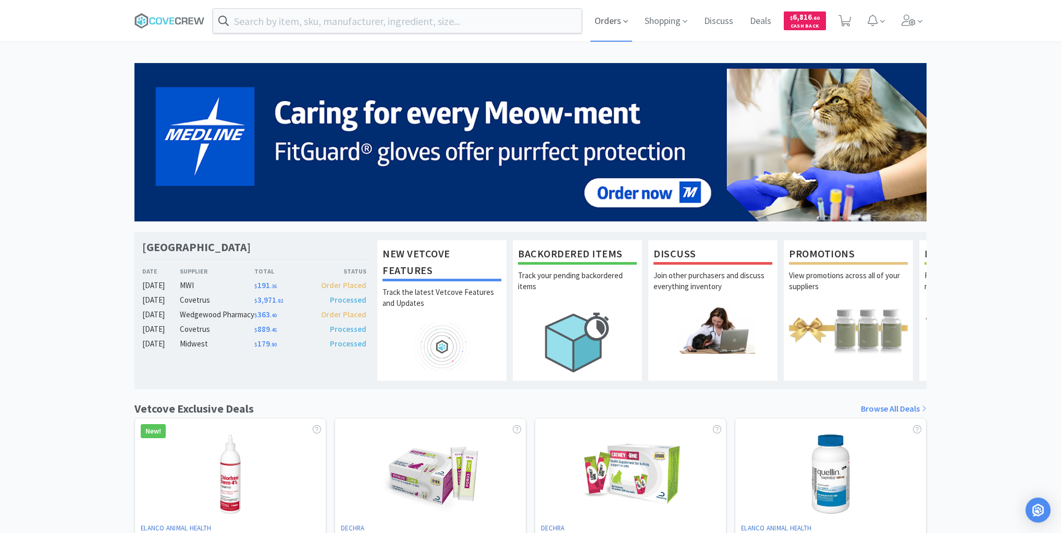
click at [598, 20] on span "Orders" at bounding box center [611, 21] width 42 height 42
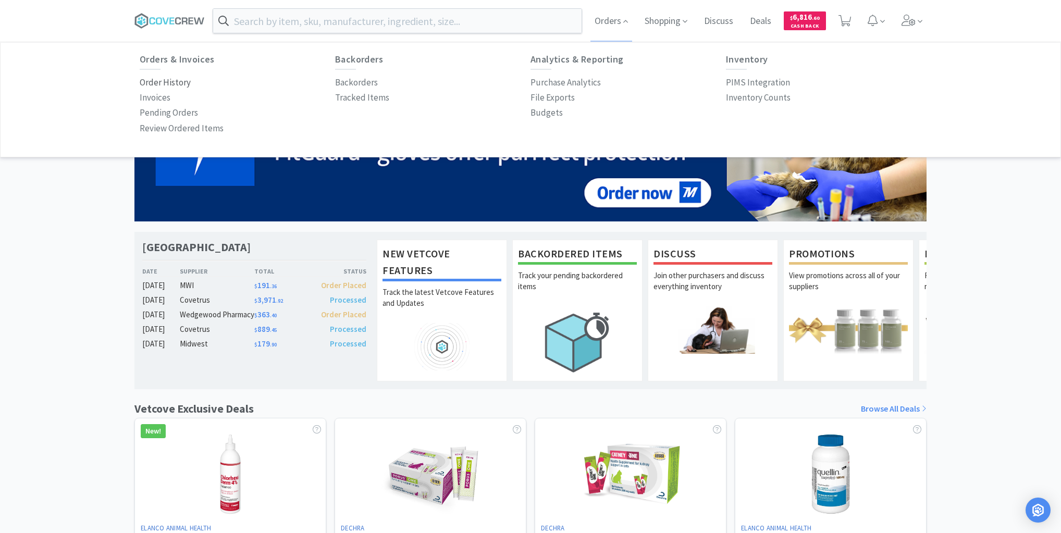
click at [179, 87] on p "Order History" at bounding box center [165, 83] width 51 height 14
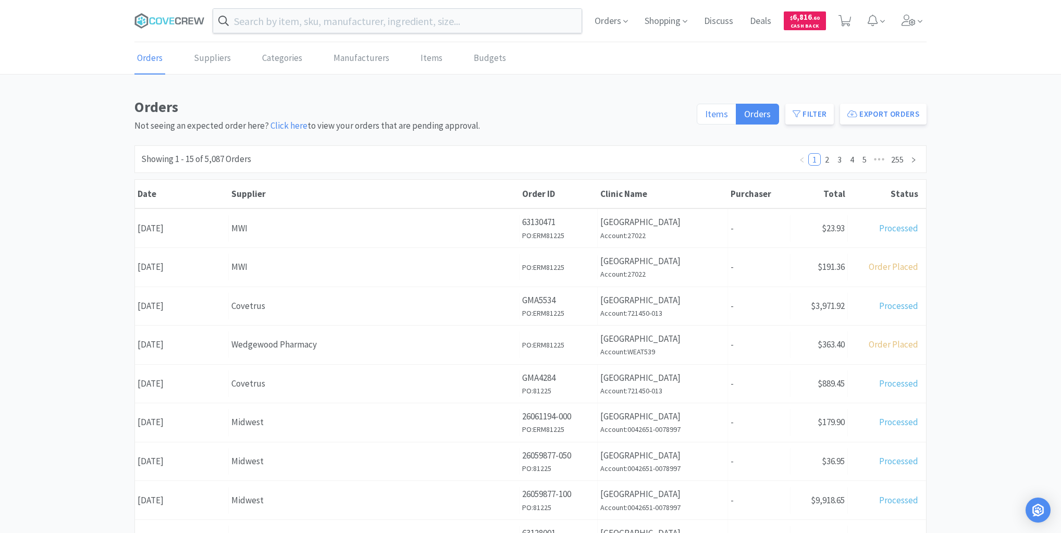
click at [713, 116] on span "Items" at bounding box center [716, 114] width 23 height 12
click at [705, 117] on input "Items" at bounding box center [705, 117] width 0 height 0
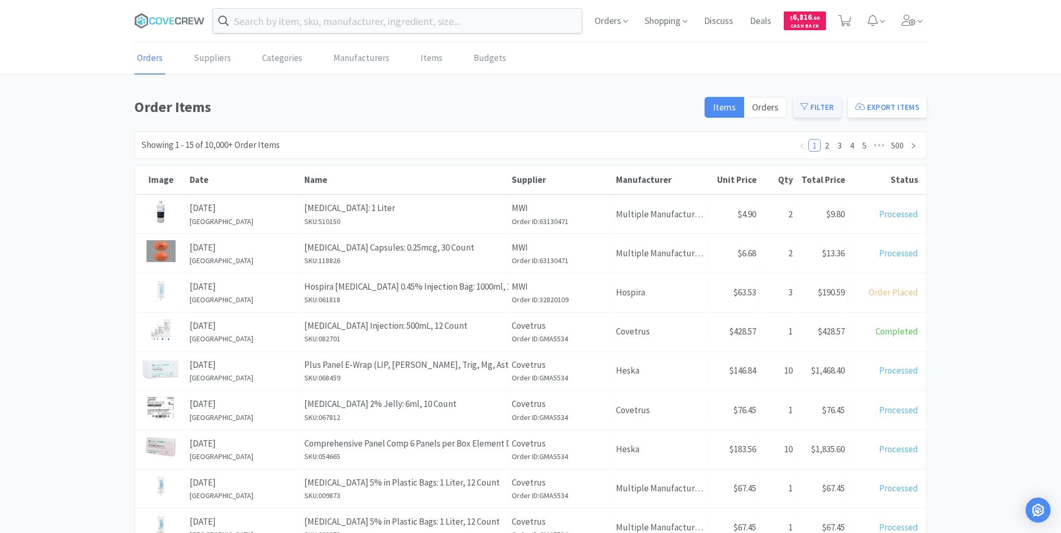
click at [810, 106] on button "Filter" at bounding box center [817, 107] width 48 height 21
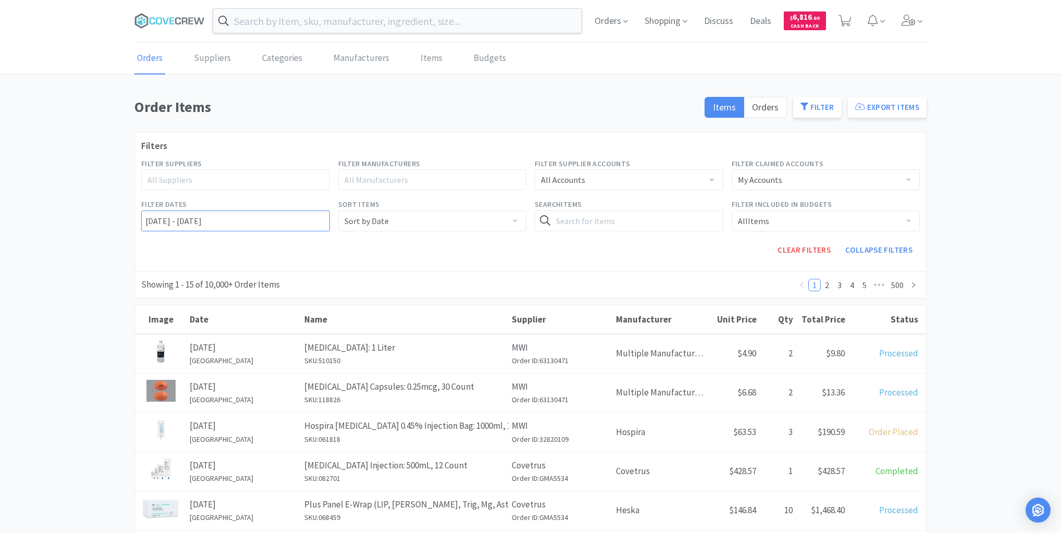
click at [142, 218] on input "[DATE] - [DATE]" at bounding box center [235, 220] width 189 height 21
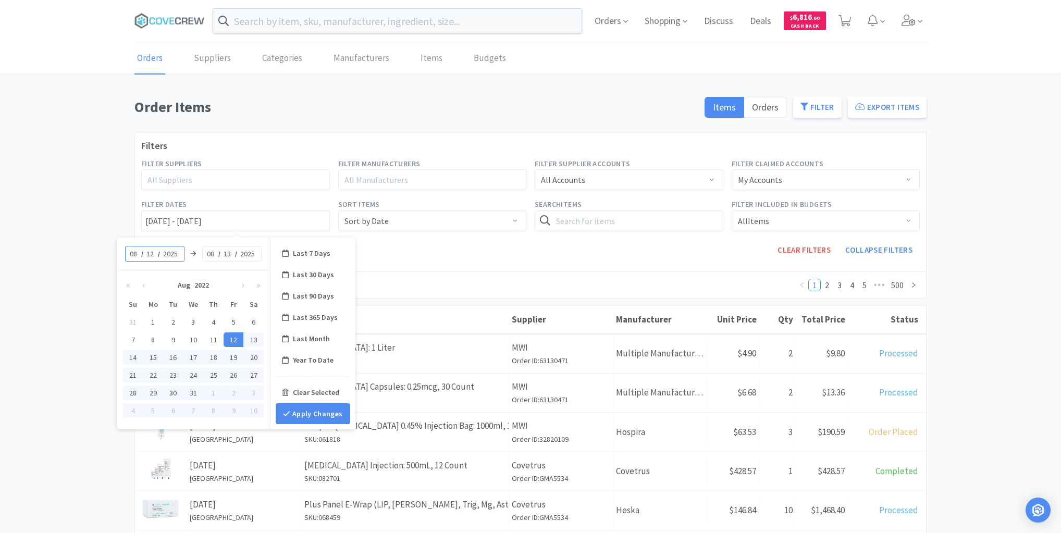
type input "2025"
type input "[DATE] - [DATE]"
type input "12"
type input "[DATE] - [DATE]"
click at [294, 408] on button "Apply Changes" at bounding box center [313, 413] width 75 height 21
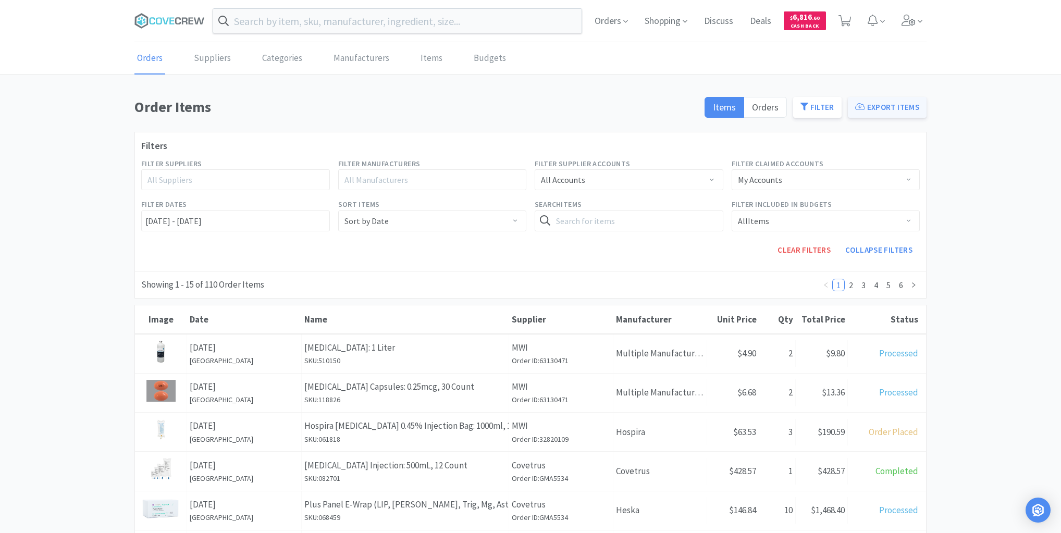
click at [878, 105] on button "Export Items" at bounding box center [887, 107] width 79 height 21
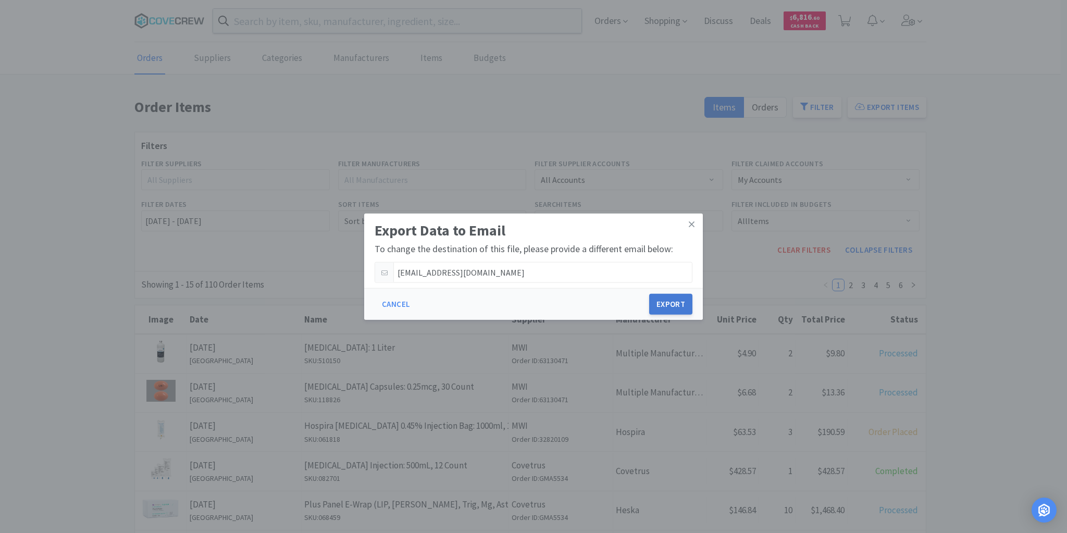
click at [664, 298] on button "Export" at bounding box center [670, 304] width 43 height 21
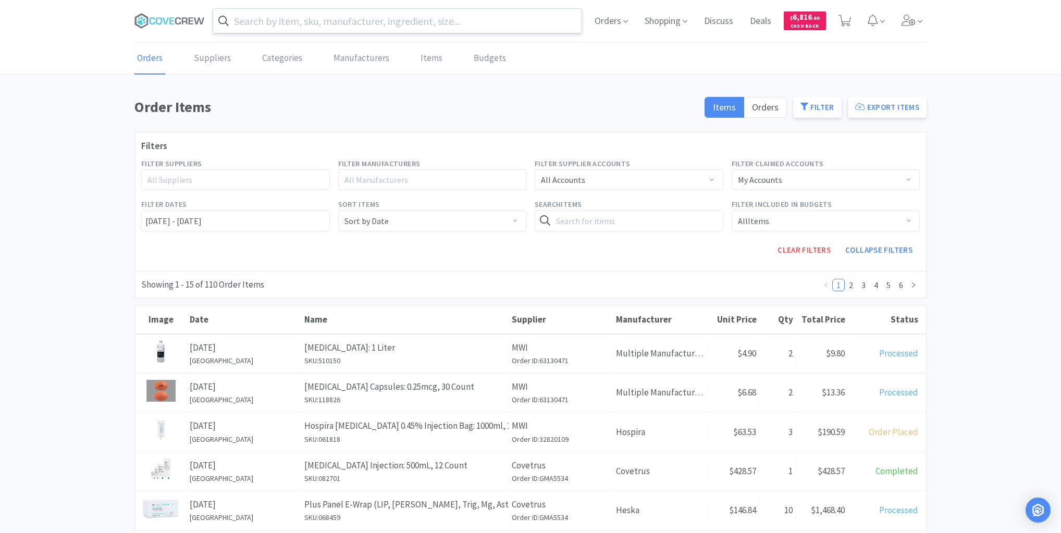
click at [458, 21] on input "text" at bounding box center [397, 21] width 368 height 24
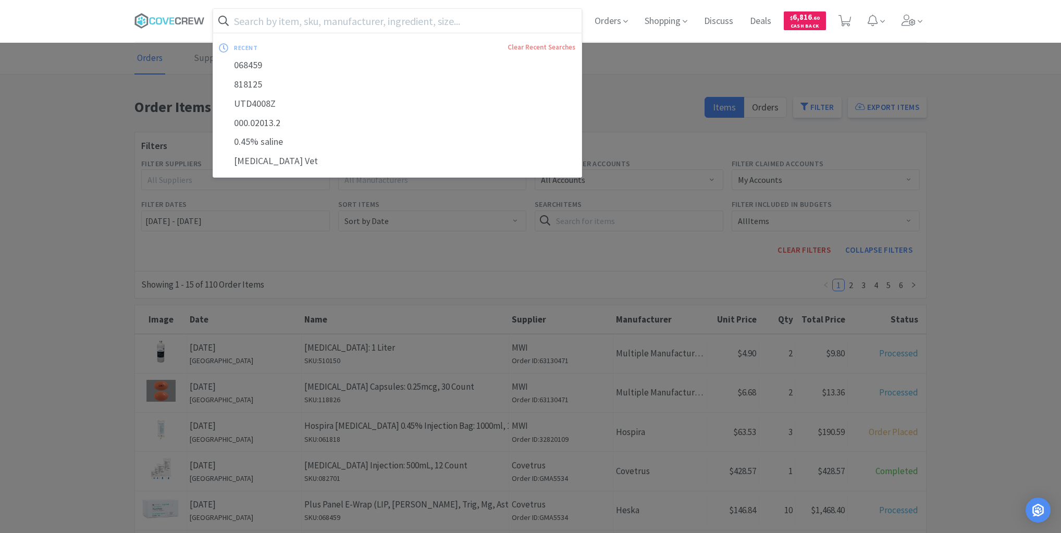
paste input "501007"
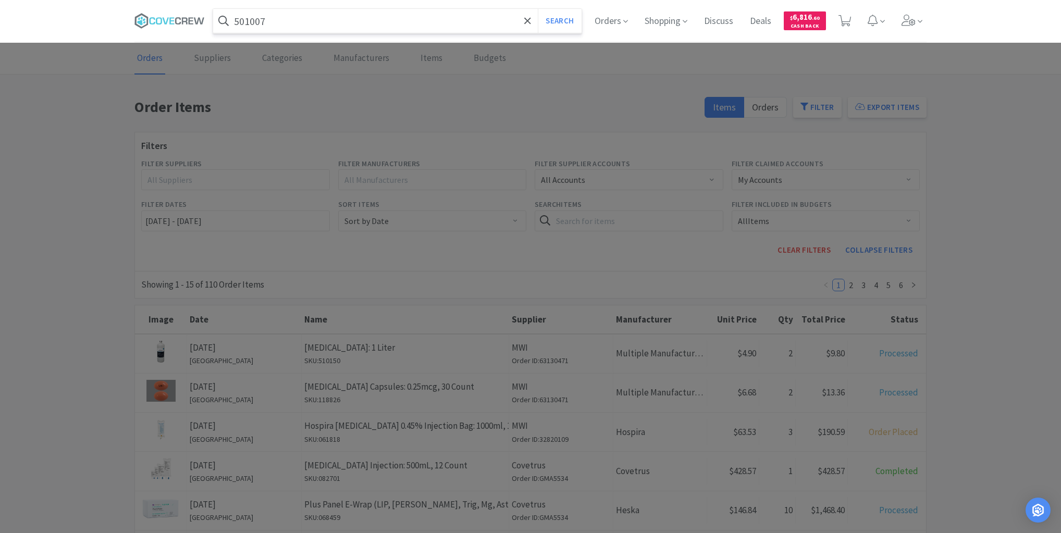
click at [538, 9] on button "Search" at bounding box center [559, 21] width 43 height 24
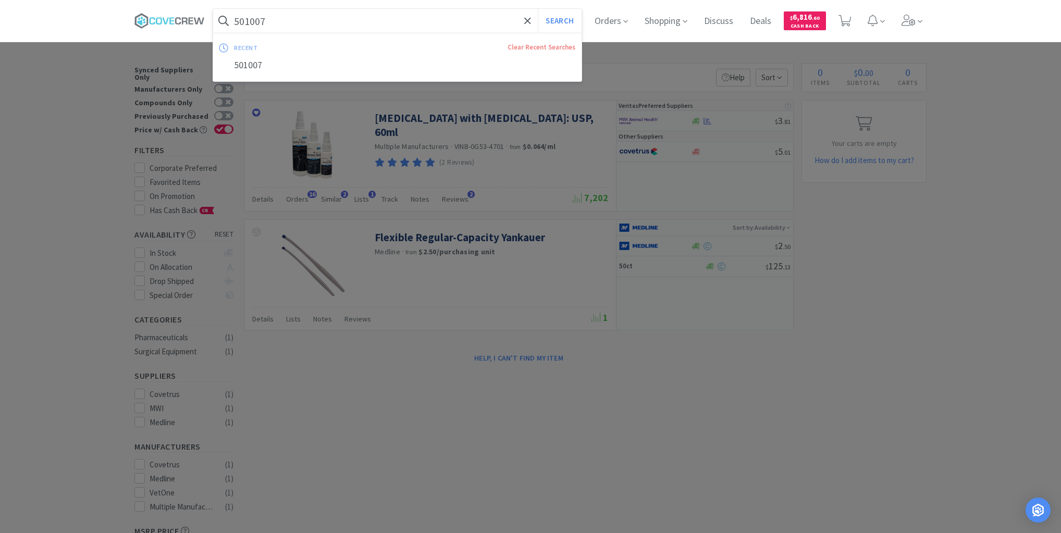
click at [392, 19] on input "501007" at bounding box center [397, 21] width 368 height 24
paste input "900179"
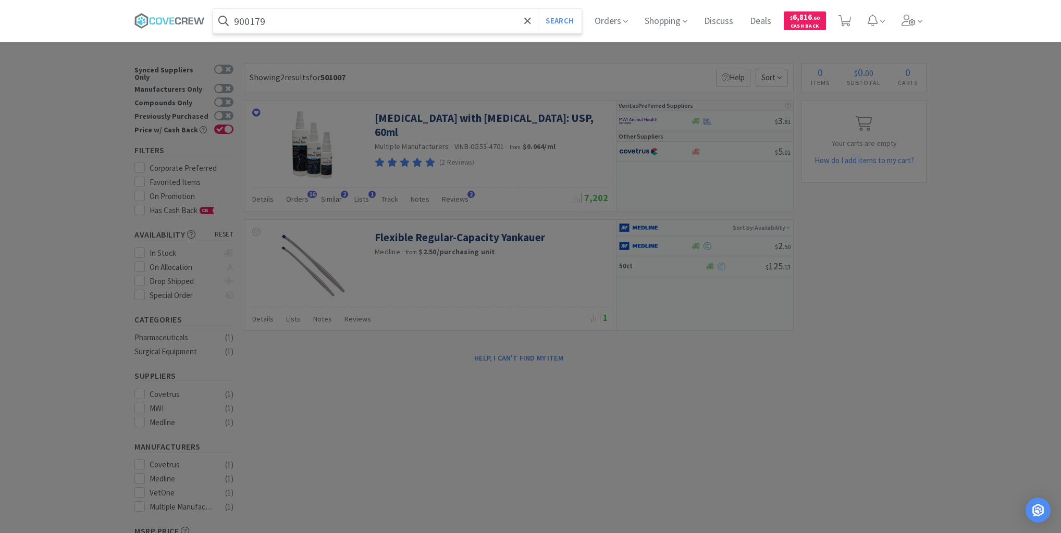
type input "900179"
click at [538, 9] on button "Search" at bounding box center [559, 21] width 43 height 24
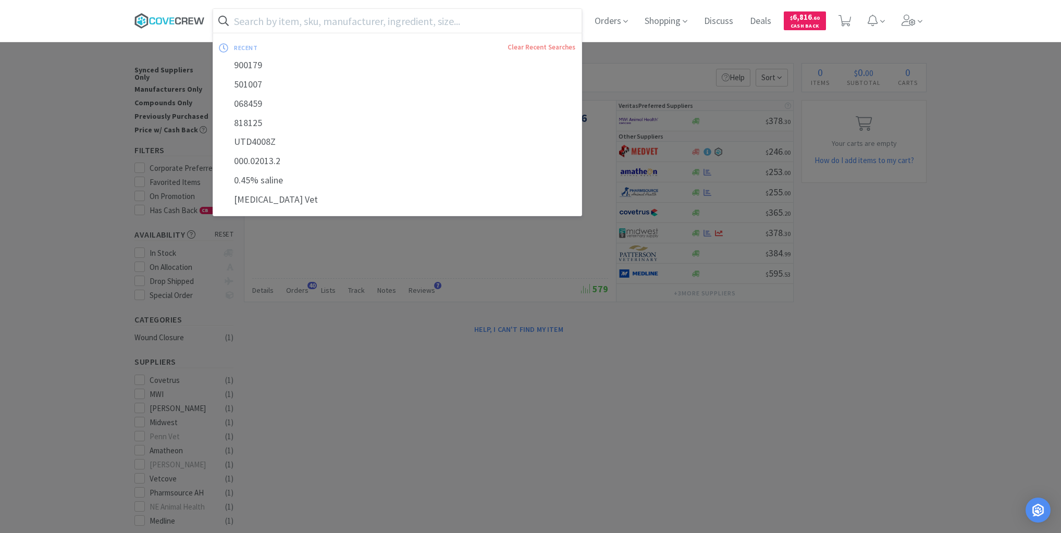
click at [193, 18] on icon at bounding box center [191, 20] width 5 height 7
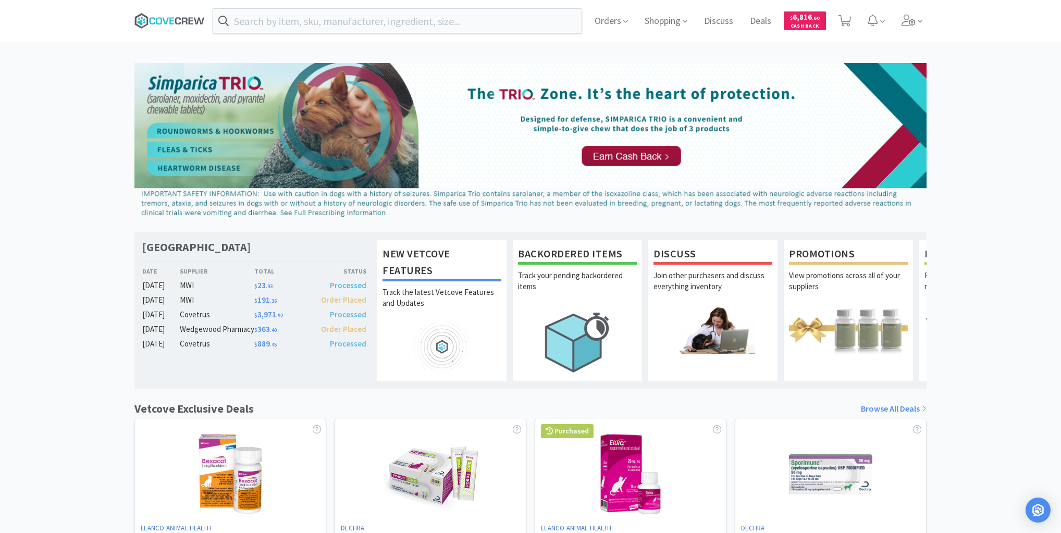
click at [175, 21] on icon at bounding box center [178, 20] width 6 height 7
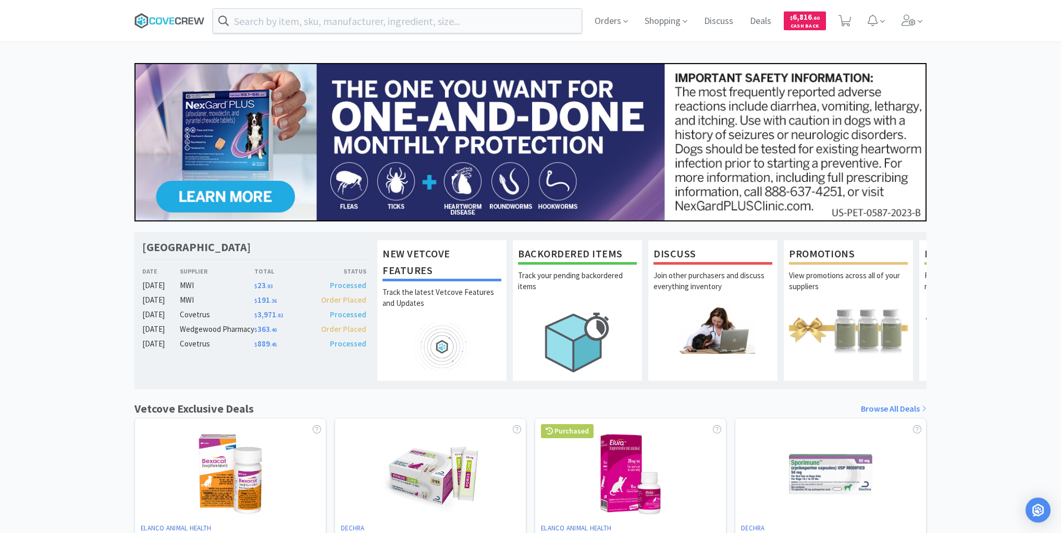
click at [179, 17] on icon at bounding box center [178, 20] width 6 height 7
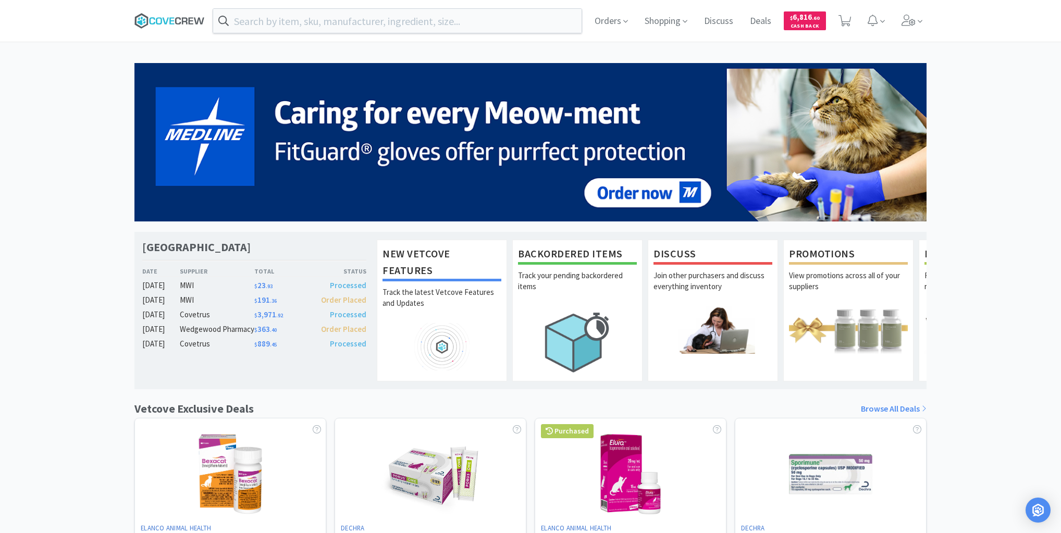
click at [166, 17] on icon at bounding box center [169, 21] width 70 height 16
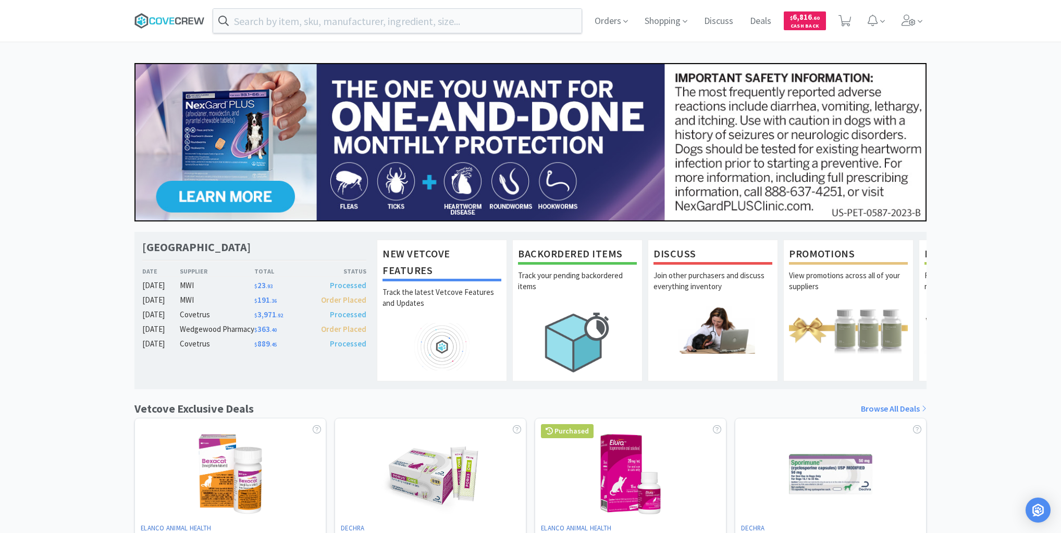
click at [171, 19] on icon at bounding box center [169, 21] width 70 height 16
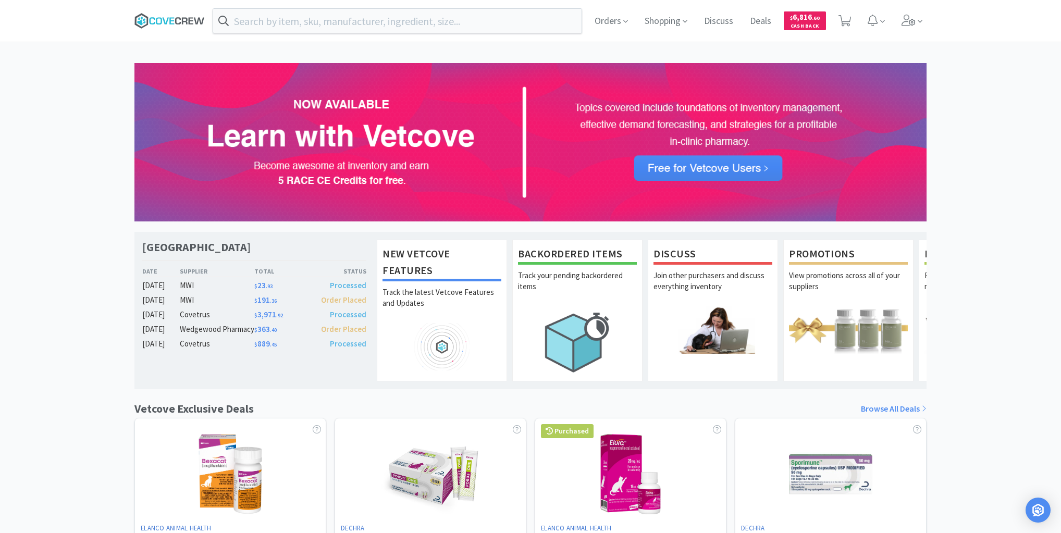
click at [167, 18] on icon at bounding box center [169, 21] width 70 height 16
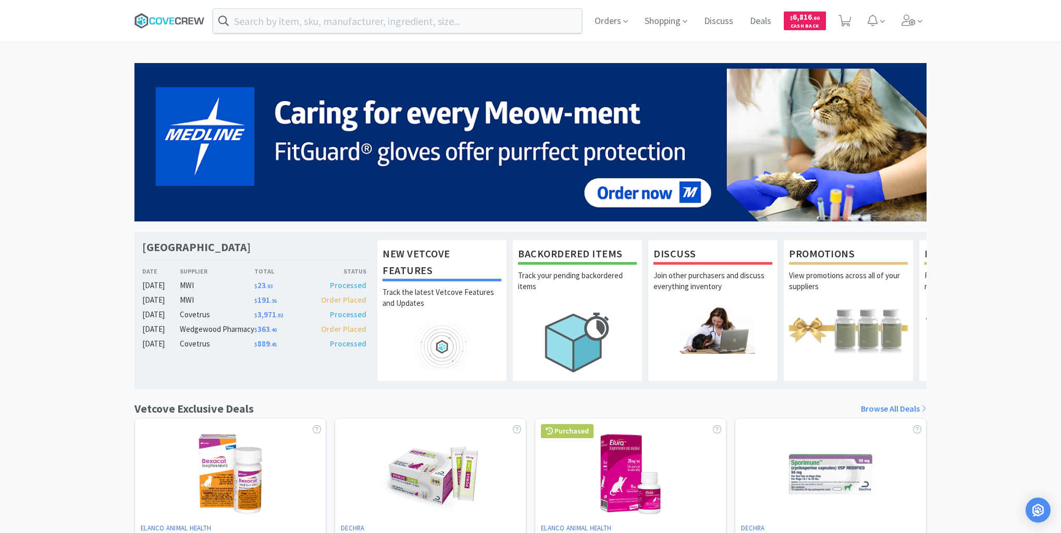
click at [159, 17] on icon at bounding box center [169, 21] width 70 height 16
